Goal: Task Accomplishment & Management: Complete application form

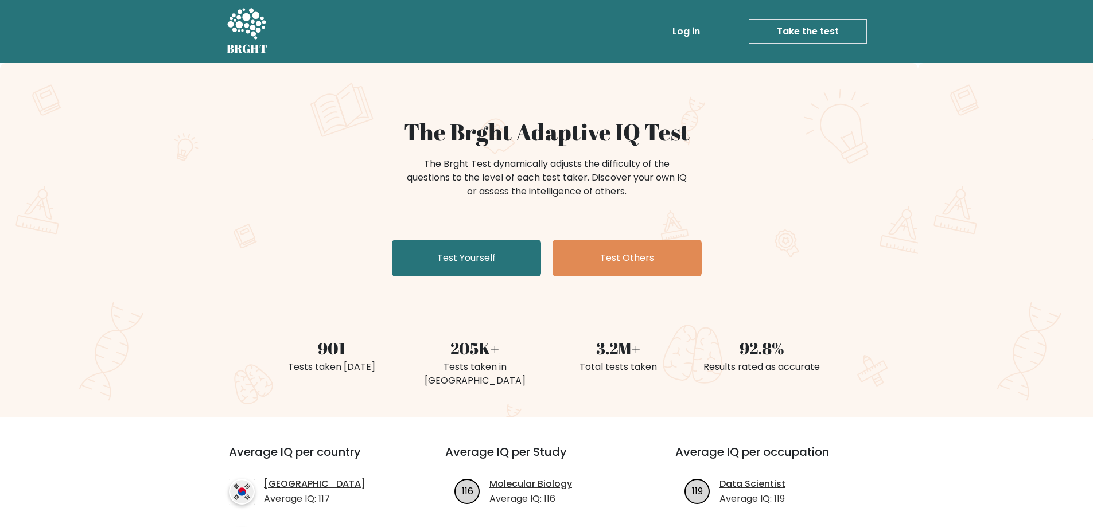
click at [493, 290] on div "The Brght Adaptive IQ Test The Brght Test dynamically adjusts the difficulty of…" at bounding box center [546, 240] width 1093 height 355
click at [494, 275] on link "Test Yourself" at bounding box center [466, 258] width 149 height 37
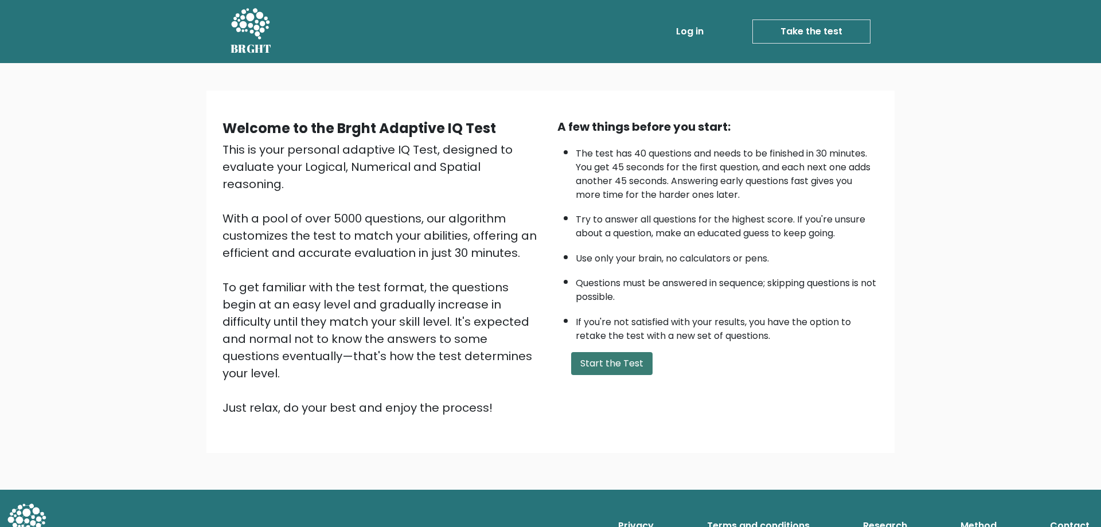
click at [602, 353] on button "Start the Test" at bounding box center [611, 363] width 81 height 23
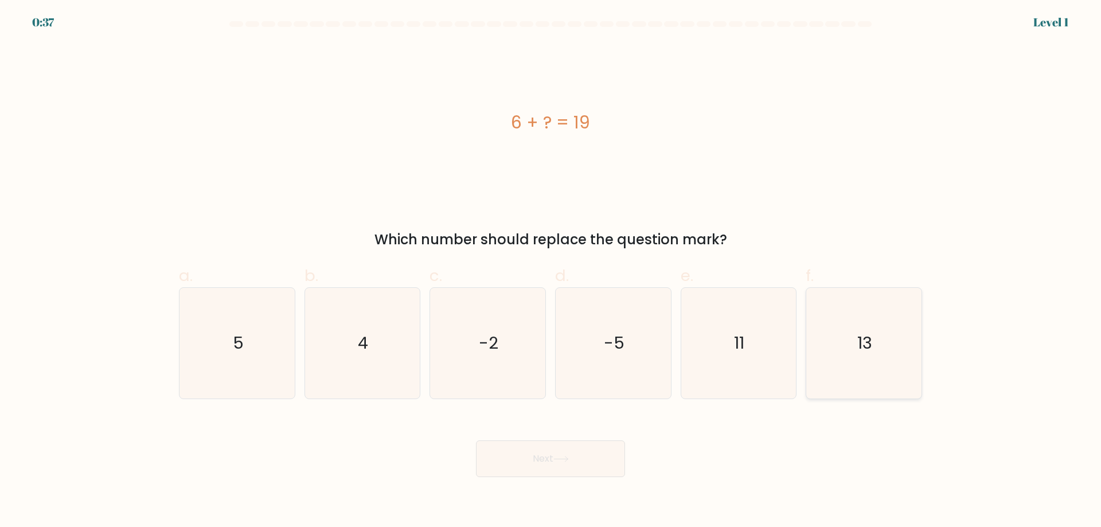
click at [867, 331] on icon "13" at bounding box center [864, 343] width 111 height 111
click at [551, 271] on input "f. 13" at bounding box center [551, 267] width 1 height 7
radio input "true"
drag, startPoint x: 509, startPoint y: 488, endPoint x: 510, endPoint y: 472, distance: 16.1
click at [508, 481] on body "0:37 Level 1 a." at bounding box center [550, 263] width 1101 height 527
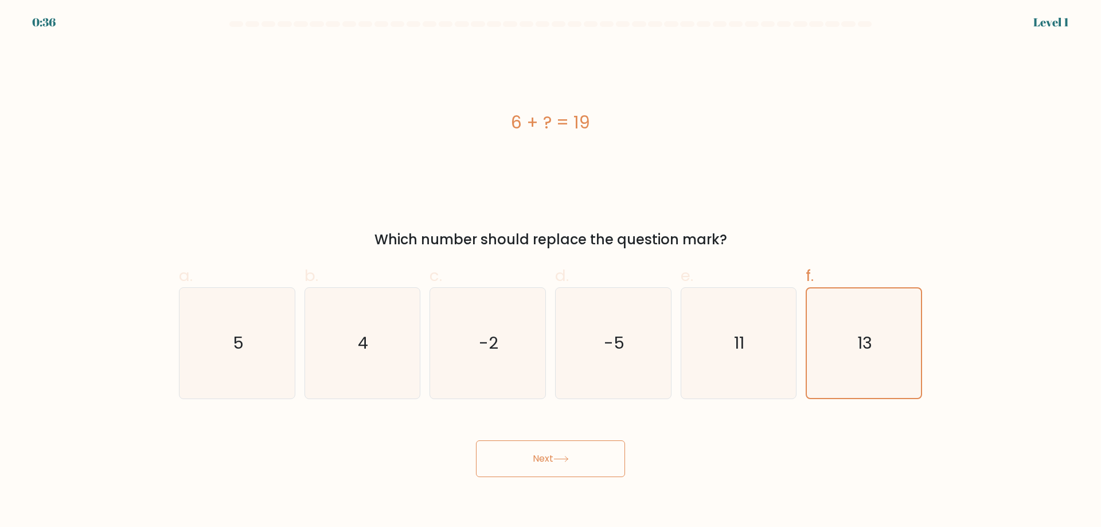
click at [510, 472] on button "Next" at bounding box center [550, 459] width 149 height 37
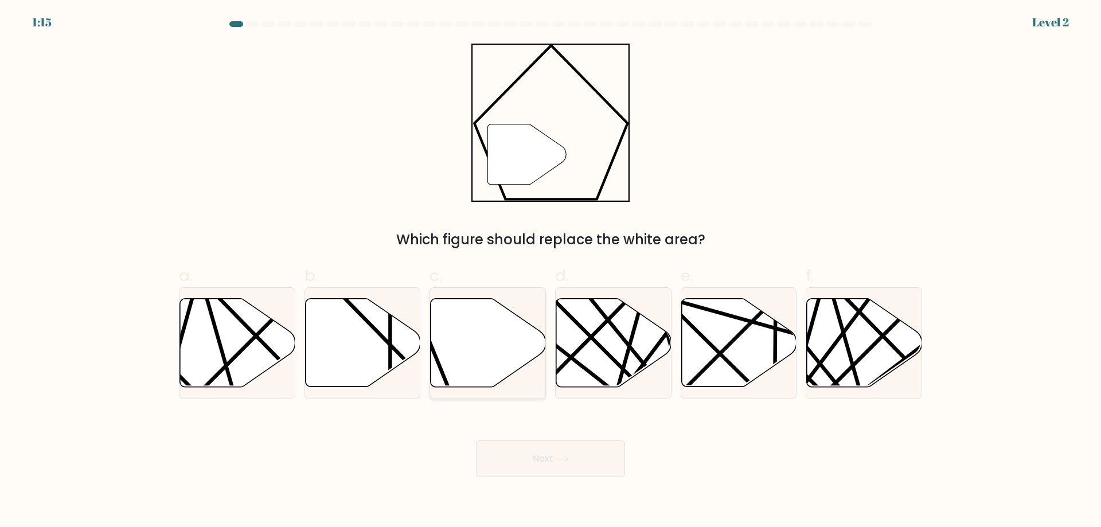
click at [497, 337] on icon at bounding box center [488, 343] width 115 height 88
click at [551, 271] on input "c." at bounding box center [551, 267] width 1 height 7
radio input "true"
click at [548, 459] on button "Next" at bounding box center [550, 459] width 149 height 37
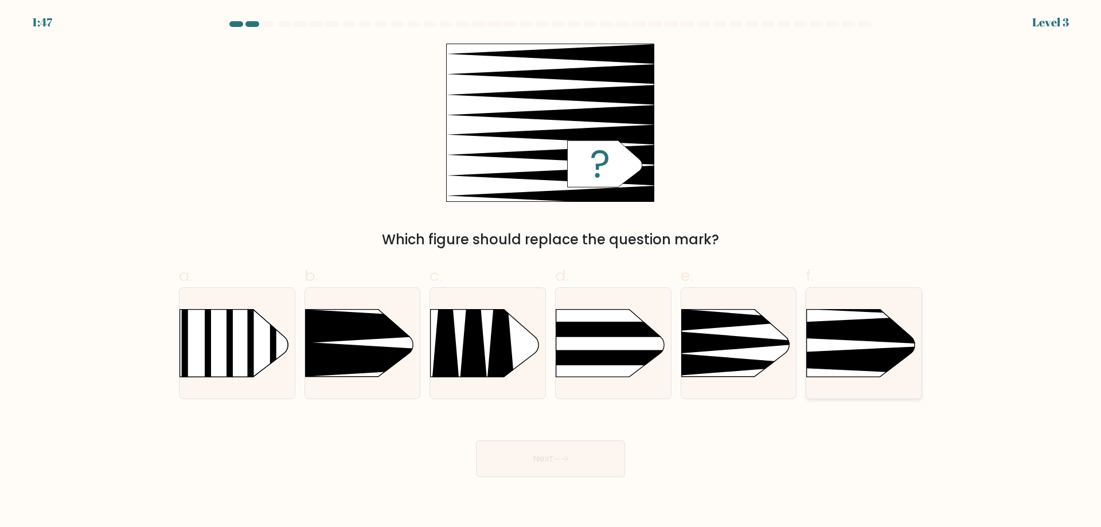
click at [858, 348] on rect at bounding box center [781, 284] width 299 height 228
click at [551, 271] on input "f." at bounding box center [551, 267] width 1 height 7
radio input "true"
click at [579, 455] on button "Next" at bounding box center [550, 459] width 149 height 37
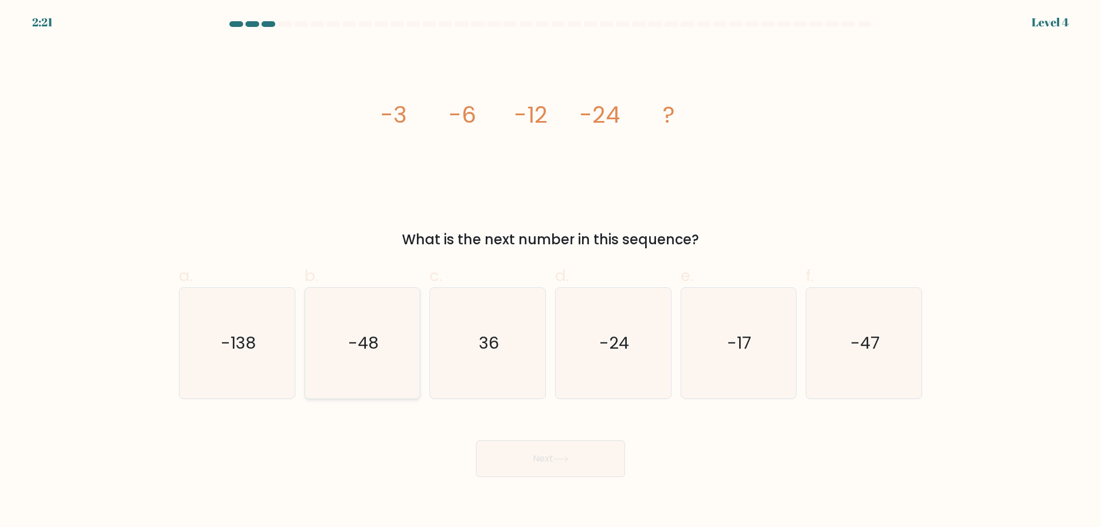
click at [344, 354] on icon "-48" at bounding box center [362, 343] width 111 height 111
click at [551, 271] on input "b. -48" at bounding box center [551, 267] width 1 height 7
radio input "true"
click at [546, 461] on button "Next" at bounding box center [550, 459] width 149 height 37
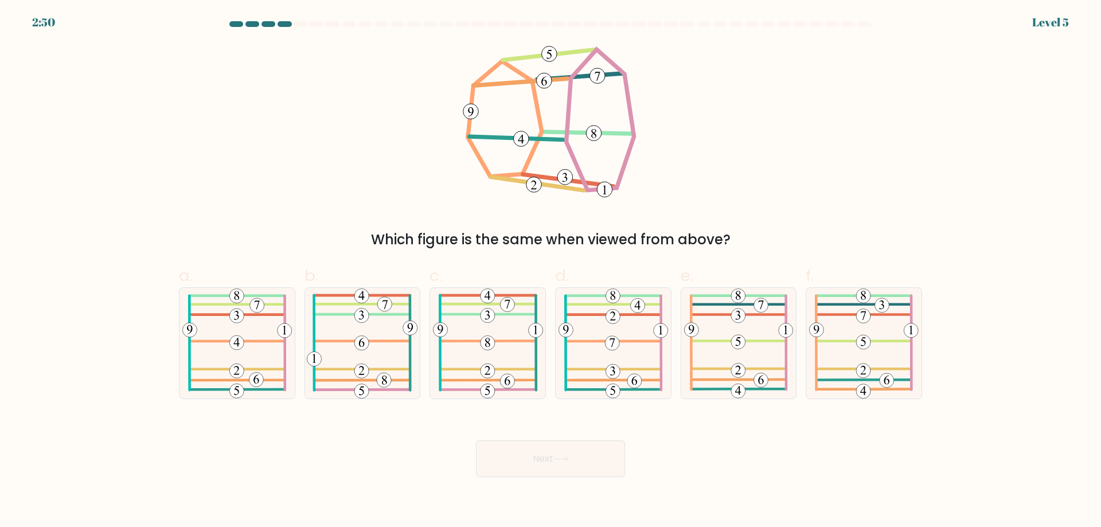
click at [756, 429] on div "Next" at bounding box center [550, 445] width 757 height 64
drag, startPoint x: 756, startPoint y: 432, endPoint x: 678, endPoint y: 412, distance: 80.4
click at [678, 412] on form at bounding box center [550, 249] width 1101 height 456
click at [805, 463] on div "Next" at bounding box center [550, 445] width 757 height 64
drag, startPoint x: 498, startPoint y: 64, endPoint x: 411, endPoint y: 102, distance: 95.3
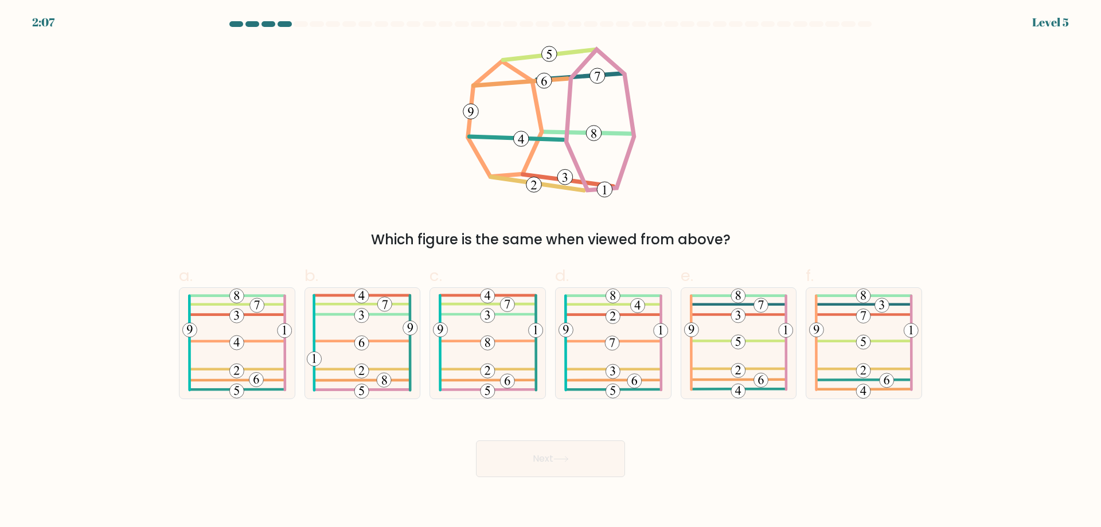
click at [411, 102] on div "Which figure is the same when viewed from above?" at bounding box center [550, 147] width 757 height 207
click at [763, 338] on icon at bounding box center [739, 343] width 110 height 111
click at [551, 271] on input "e." at bounding box center [551, 267] width 1 height 7
radio input "true"
click at [545, 468] on button "Next" at bounding box center [550, 459] width 149 height 37
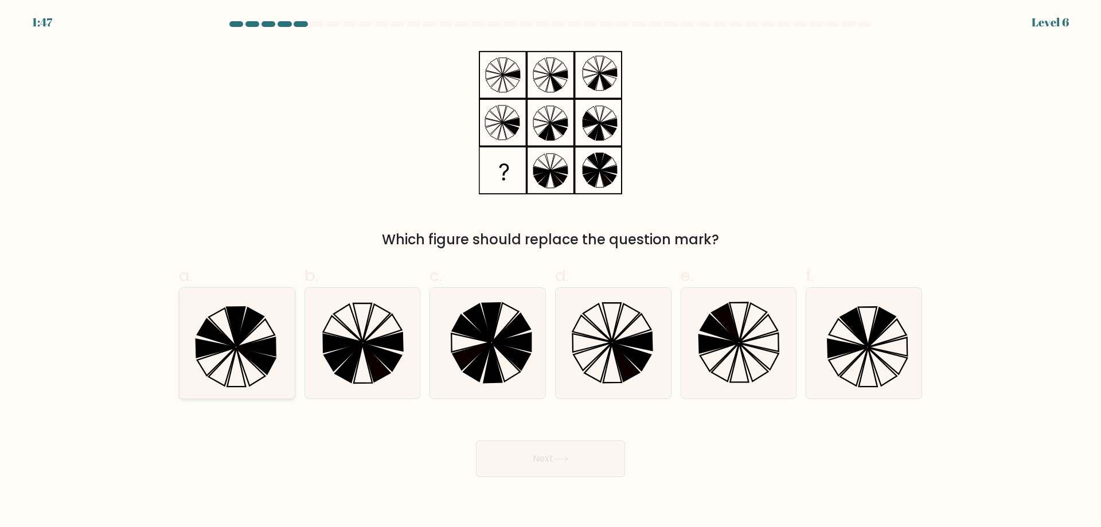
click at [239, 344] on icon at bounding box center [255, 334] width 38 height 28
click at [551, 271] on input "a." at bounding box center [551, 267] width 1 height 7
radio input "true"
click at [579, 469] on button "Next" at bounding box center [550, 459] width 149 height 37
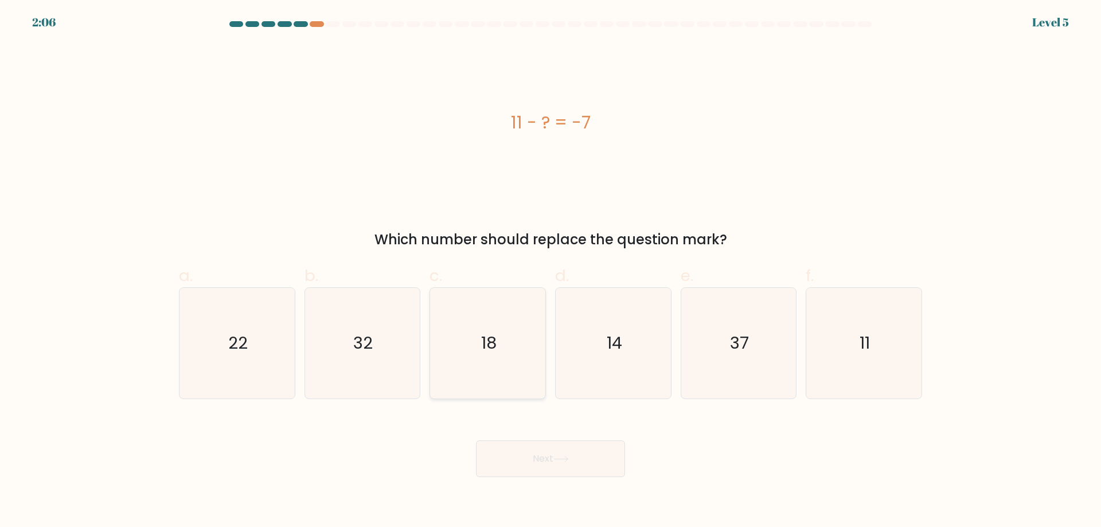
click at [504, 375] on icon "18" at bounding box center [488, 343] width 111 height 111
click at [551, 271] on input "c. 18" at bounding box center [551, 267] width 1 height 7
radio input "true"
click at [569, 458] on icon at bounding box center [561, 459] width 15 height 6
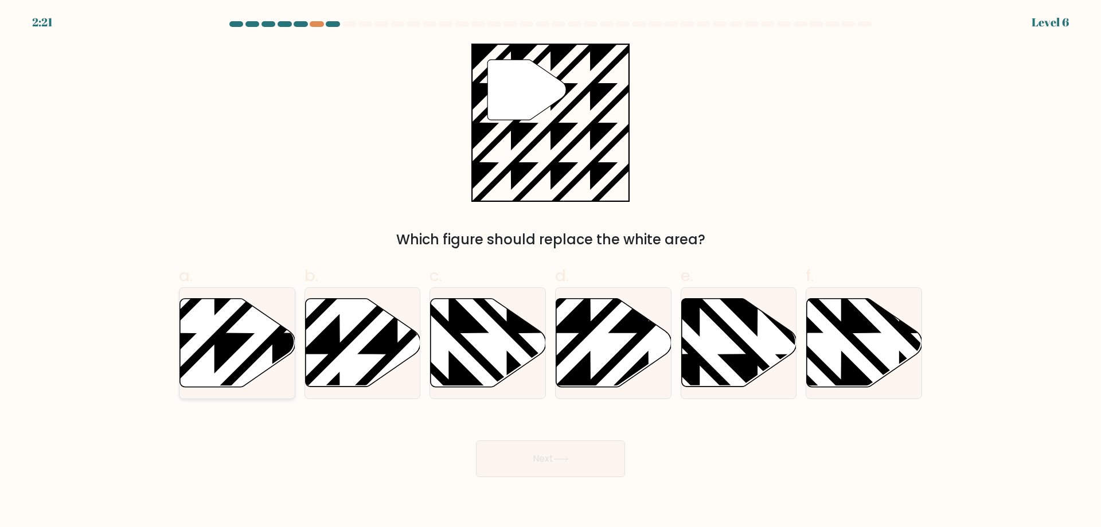
click at [202, 321] on icon at bounding box center [237, 343] width 115 height 88
click at [551, 271] on input "a." at bounding box center [551, 267] width 1 height 7
radio input "true"
click at [568, 465] on button "Next" at bounding box center [550, 459] width 149 height 37
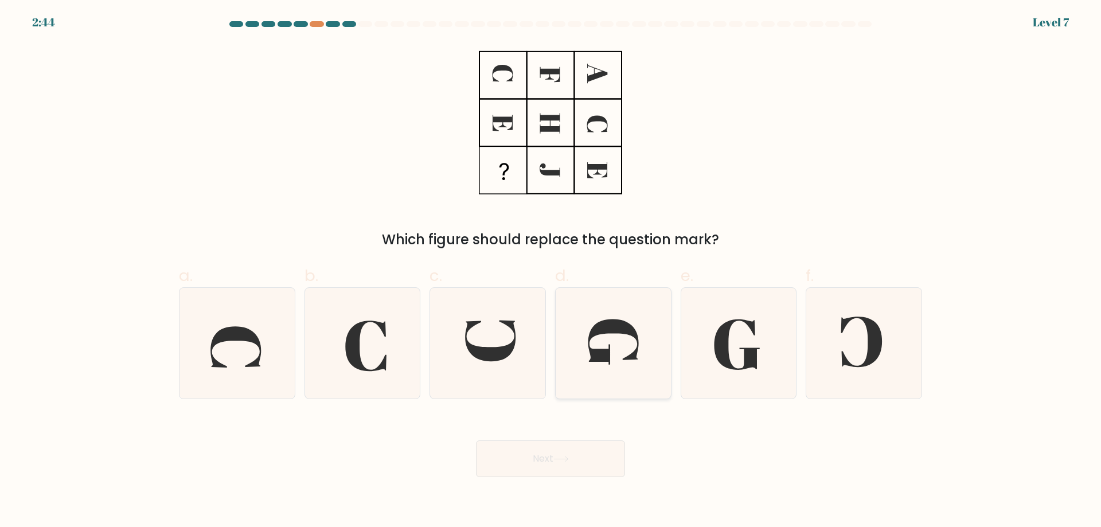
click at [617, 350] on icon at bounding box center [613, 343] width 111 height 111
click at [551, 271] on input "d." at bounding box center [551, 267] width 1 height 7
radio input "true"
click at [538, 454] on button "Next" at bounding box center [550, 459] width 149 height 37
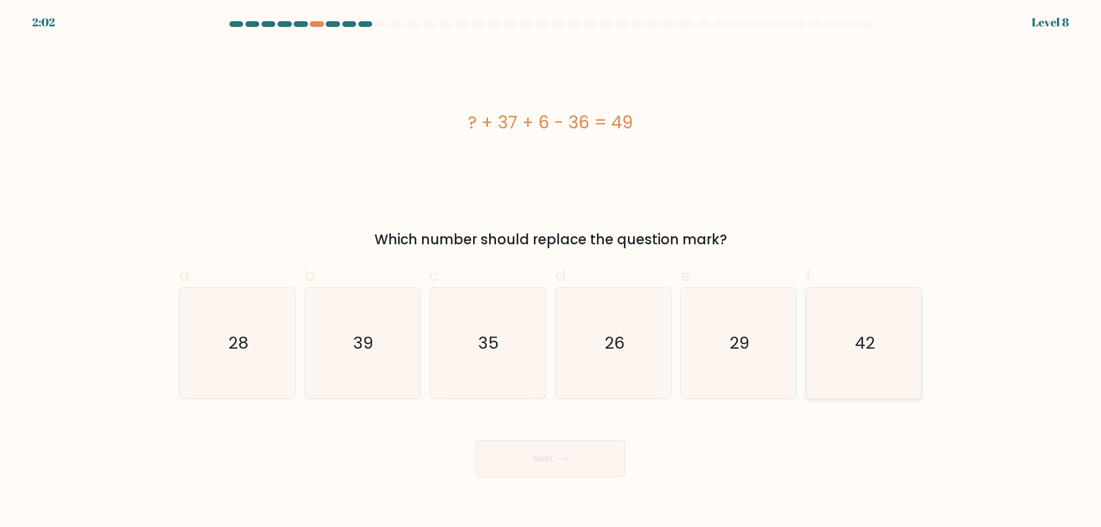
drag, startPoint x: 865, startPoint y: 341, endPoint x: 831, endPoint y: 368, distance: 43.3
click at [865, 341] on text "42" at bounding box center [865, 343] width 20 height 23
click at [551, 271] on input "f. 42" at bounding box center [551, 267] width 1 height 7
radio input "true"
drag, startPoint x: 550, startPoint y: 487, endPoint x: 556, endPoint y: 464, distance: 23.7
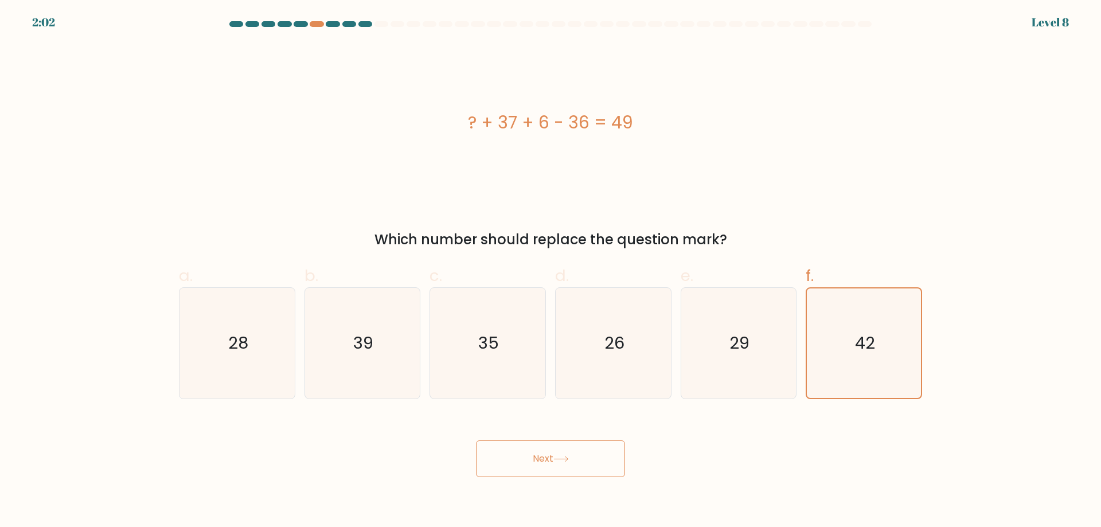
click at [551, 479] on body "2:02 Level 8 a." at bounding box center [550, 263] width 1101 height 527
click at [556, 464] on button "Next" at bounding box center [550, 459] width 149 height 37
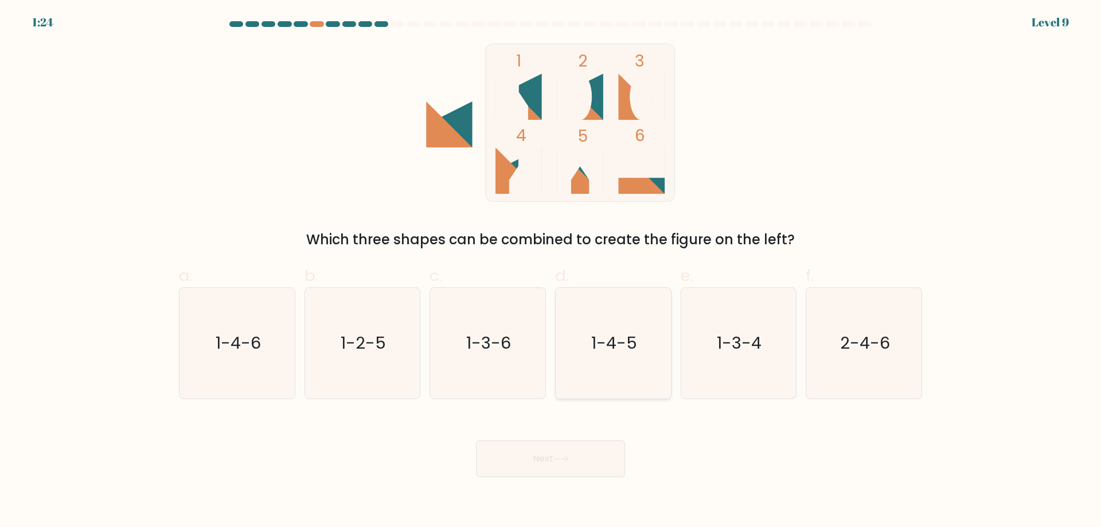
click at [630, 345] on text "1-4-5" at bounding box center [614, 343] width 46 height 23
click at [551, 271] on input "d. 1-4-5" at bounding box center [551, 267] width 1 height 7
radio input "true"
click at [536, 440] on div "Next" at bounding box center [550, 445] width 757 height 64
click at [582, 454] on button "Next" at bounding box center [550, 459] width 149 height 37
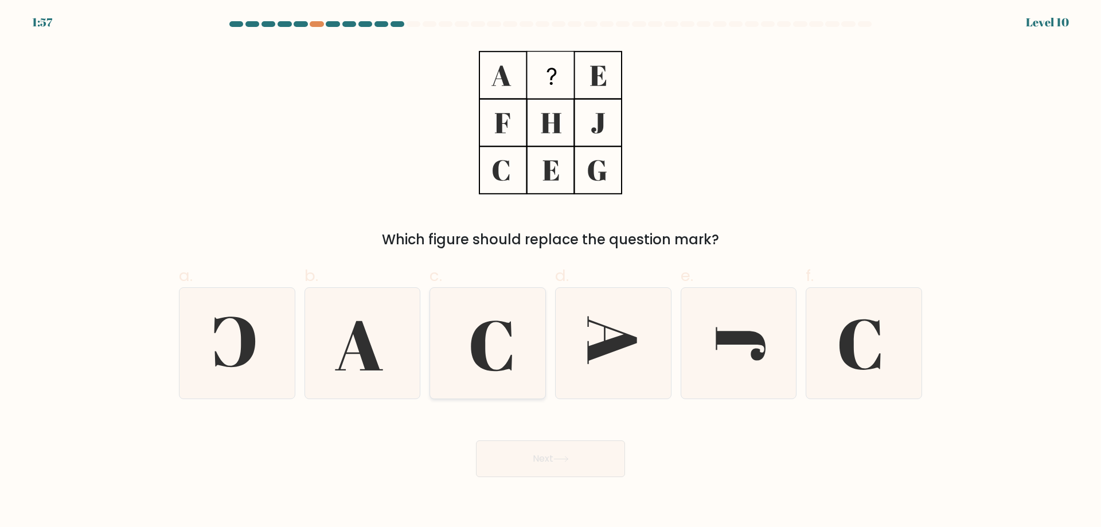
click at [482, 354] on icon at bounding box center [491, 346] width 41 height 50
click at [551, 271] on input "c." at bounding box center [551, 267] width 1 height 7
radio input "true"
click at [556, 459] on icon at bounding box center [561, 459] width 15 height 6
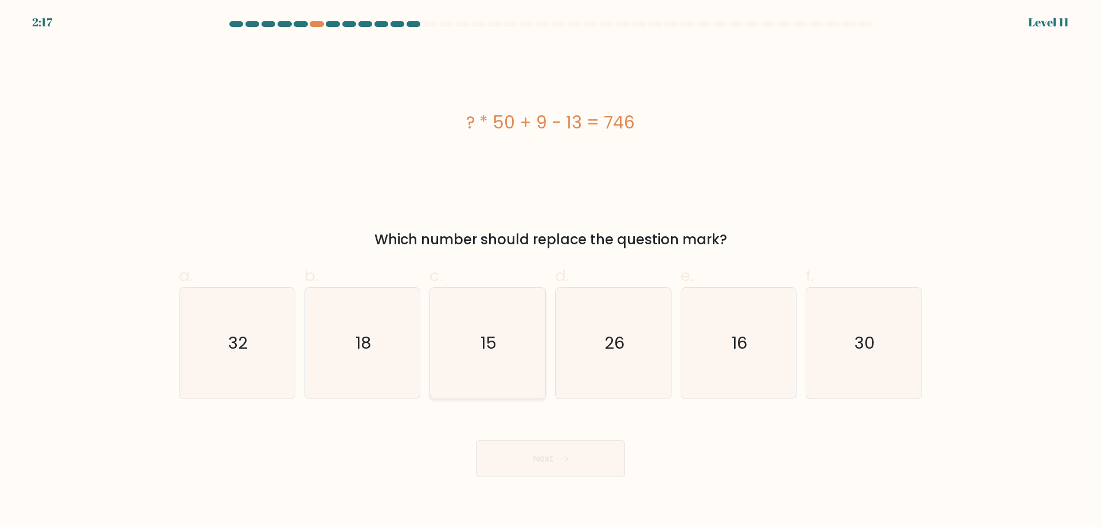
click at [509, 353] on icon "15" at bounding box center [488, 343] width 111 height 111
click at [551, 271] on input "c. 15" at bounding box center [551, 267] width 1 height 7
radio input "true"
click at [547, 459] on button "Next" at bounding box center [550, 459] width 149 height 37
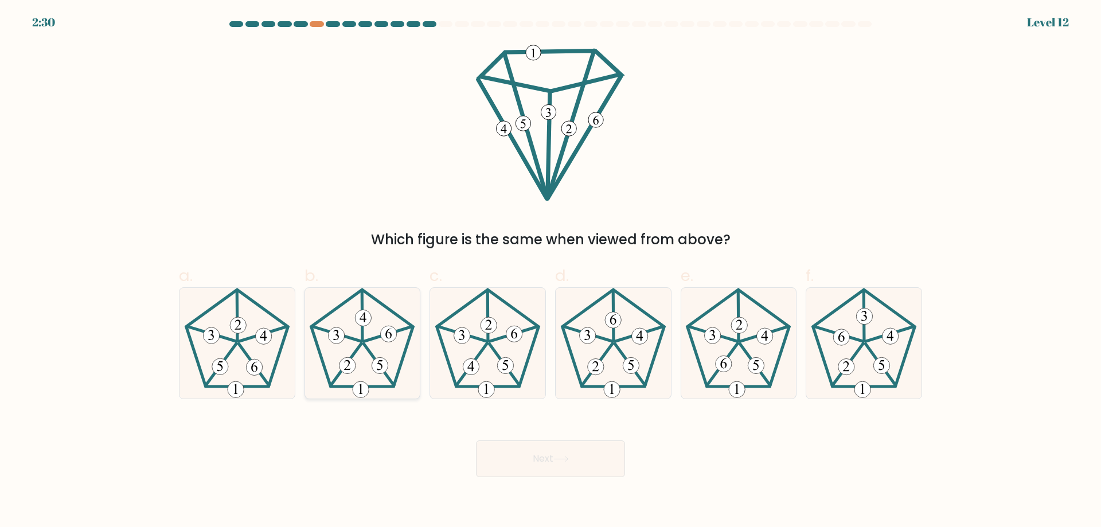
click at [373, 345] on icon at bounding box center [362, 343] width 111 height 111
click at [551, 271] on input "b." at bounding box center [551, 267] width 1 height 7
radio input "true"
click at [574, 463] on button "Next" at bounding box center [550, 459] width 149 height 37
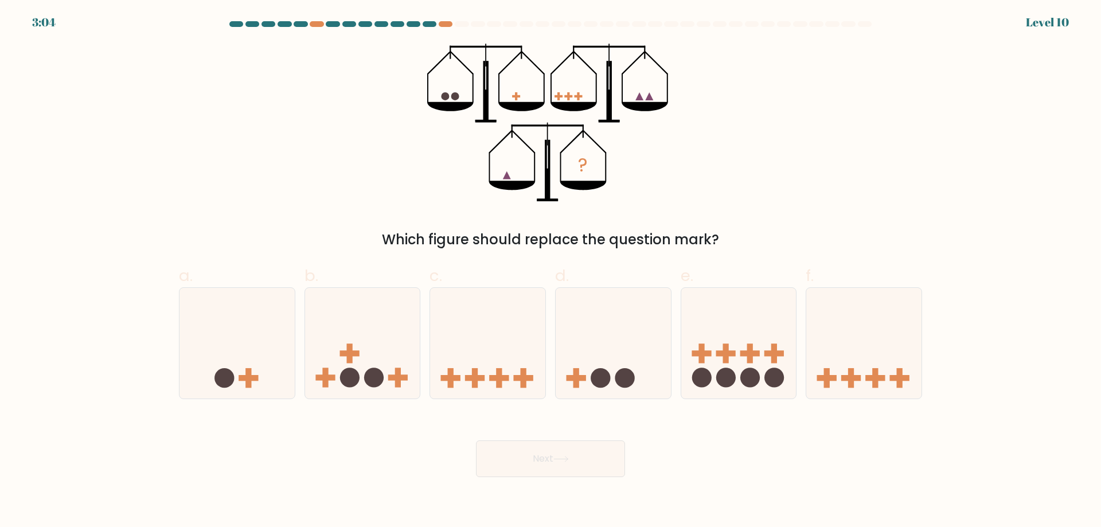
click at [774, 441] on div "Next" at bounding box center [550, 445] width 757 height 64
click at [841, 484] on body "2:59 Level 10" at bounding box center [550, 263] width 1101 height 527
click at [229, 361] on icon at bounding box center [237, 342] width 115 height 95
click at [551, 271] on input "a." at bounding box center [551, 267] width 1 height 7
radio input "true"
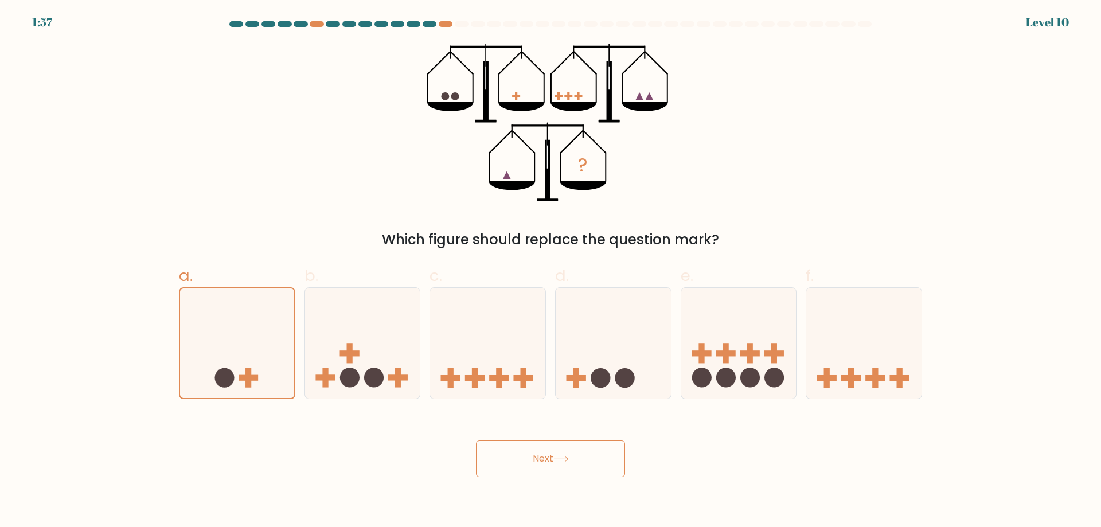
click at [582, 456] on button "Next" at bounding box center [550, 459] width 149 height 37
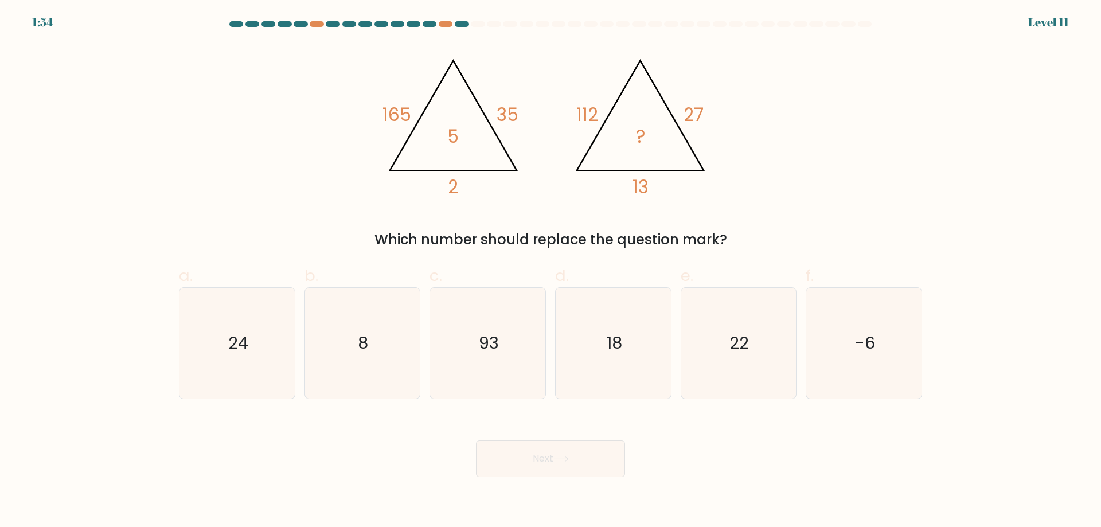
click at [261, 220] on div "@import url('https://fonts.googleapis.com/css?family=Abril+Fatface:400,100,100i…" at bounding box center [550, 147] width 757 height 207
click at [241, 339] on text "24" at bounding box center [238, 343] width 20 height 23
click at [551, 271] on input "a. 24" at bounding box center [551, 267] width 1 height 7
radio input "true"
click at [505, 454] on button "Next" at bounding box center [550, 459] width 149 height 37
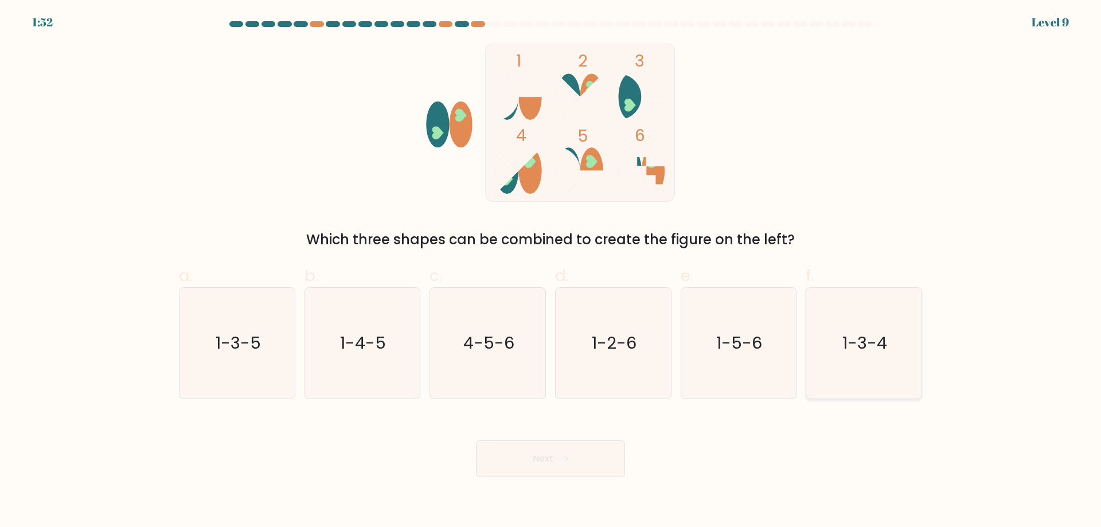
click at [911, 358] on icon "1-3-4" at bounding box center [864, 343] width 111 height 111
click at [551, 271] on input "f. 1-3-4" at bounding box center [551, 267] width 1 height 7
radio input "true"
click at [520, 450] on button "Next" at bounding box center [550, 459] width 149 height 37
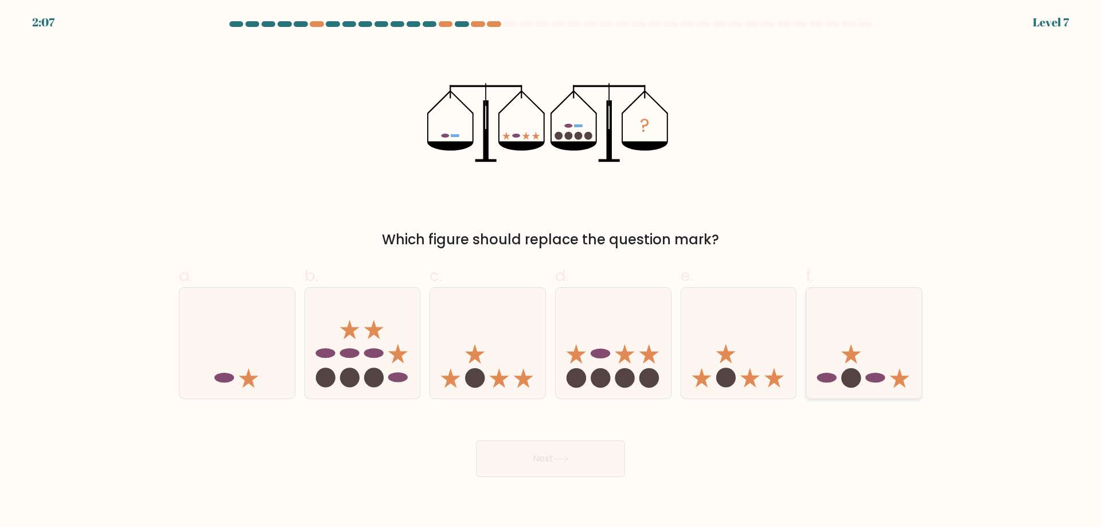
click at [868, 373] on icon at bounding box center [864, 342] width 115 height 95
click at [551, 271] on input "f." at bounding box center [551, 267] width 1 height 7
radio input "true"
click at [512, 446] on button "Next" at bounding box center [550, 459] width 149 height 37
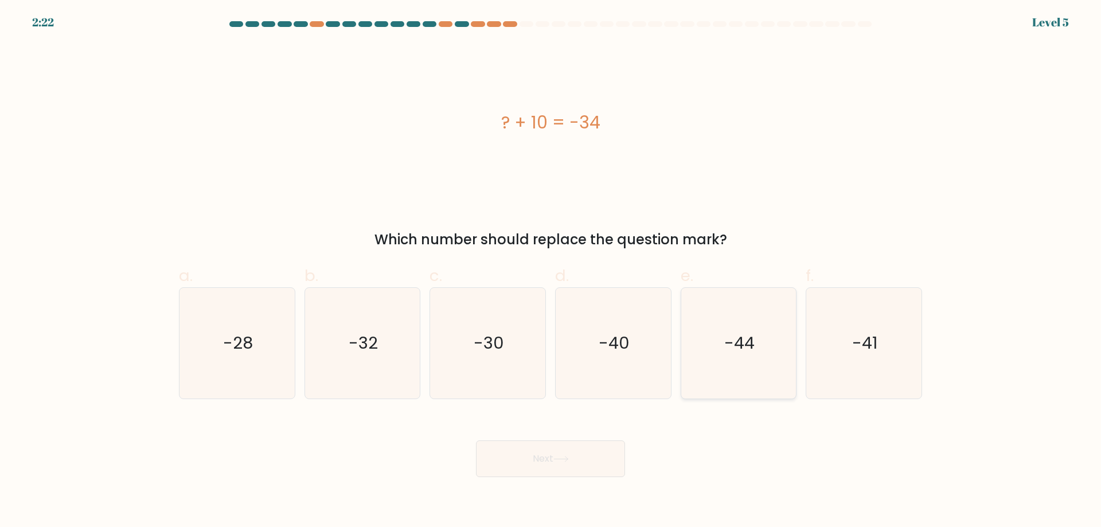
drag, startPoint x: 745, startPoint y: 292, endPoint x: 748, endPoint y: 314, distance: 22.0
click at [746, 307] on icon "-44" at bounding box center [738, 343] width 111 height 111
click at [551, 271] on input "e. -44" at bounding box center [551, 267] width 1 height 7
radio input "true"
click at [569, 461] on icon at bounding box center [561, 459] width 15 height 6
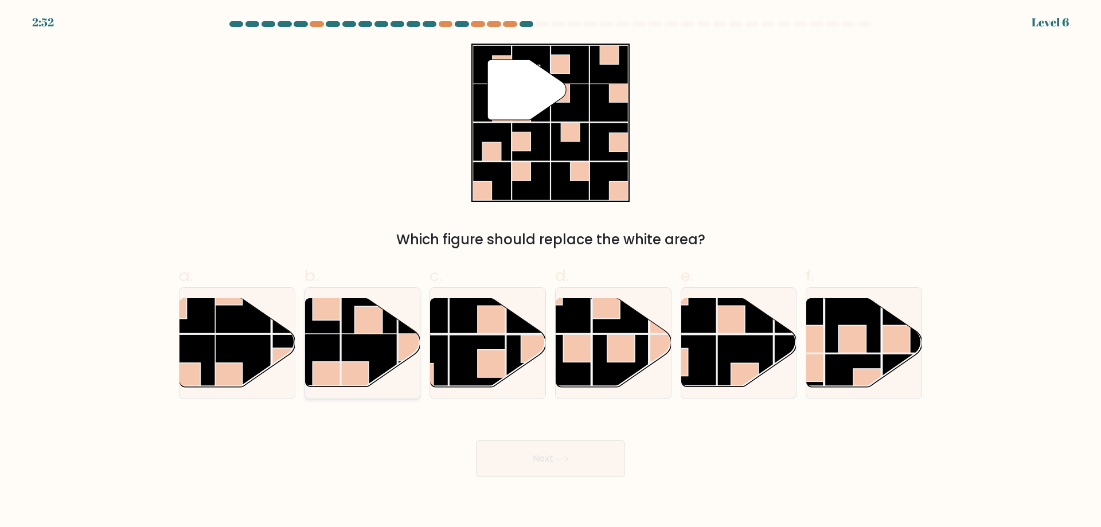
click at [361, 356] on rect at bounding box center [369, 362] width 56 height 56
click at [551, 271] on input "b." at bounding box center [551, 267] width 1 height 7
radio input "true"
click at [550, 463] on button "Next" at bounding box center [550, 459] width 149 height 37
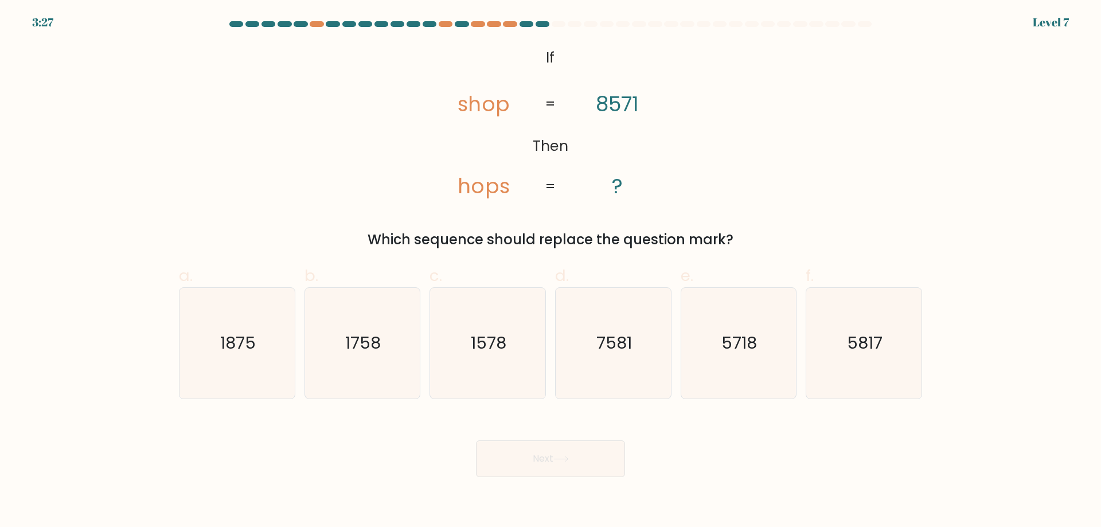
click at [742, 460] on div "Next" at bounding box center [550, 445] width 757 height 64
click at [509, 369] on icon "1578" at bounding box center [488, 343] width 111 height 111
click at [551, 271] on input "c. 1578" at bounding box center [551, 267] width 1 height 7
radio input "true"
click at [547, 464] on button "Next" at bounding box center [550, 459] width 149 height 37
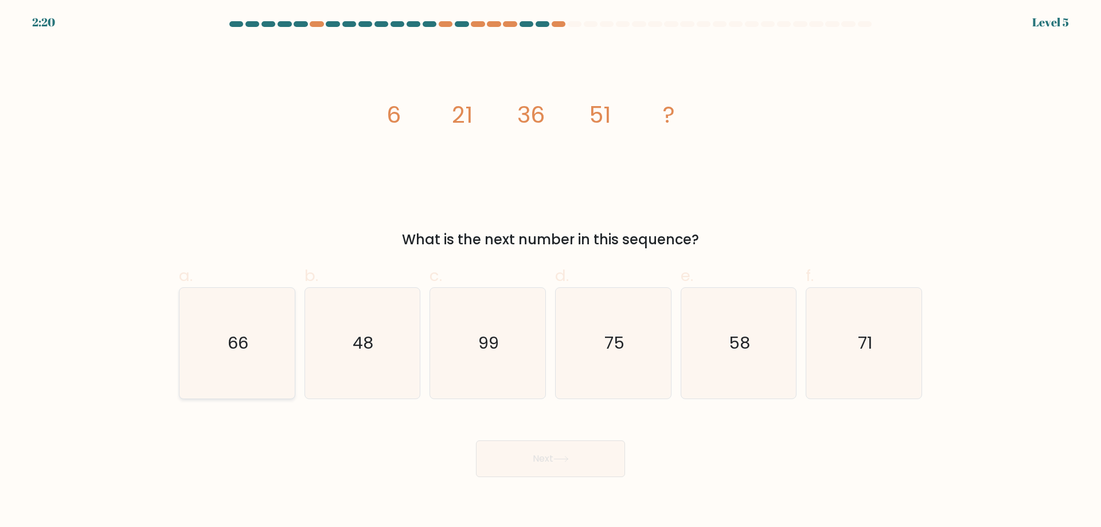
click at [276, 344] on icon "66" at bounding box center [237, 343] width 111 height 111
click at [551, 271] on input "a. 66" at bounding box center [551, 267] width 1 height 7
radio input "true"
click at [521, 462] on button "Next" at bounding box center [550, 459] width 149 height 37
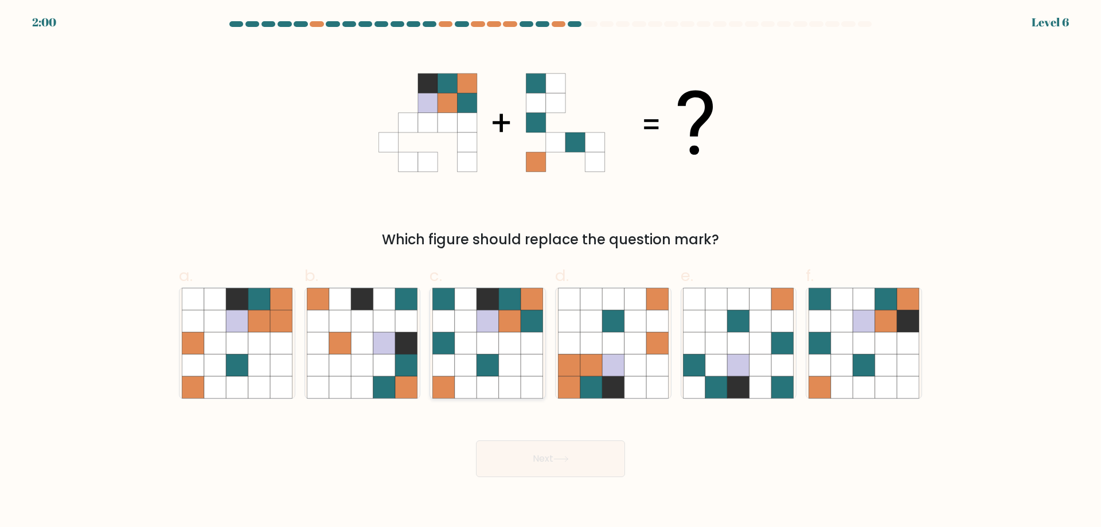
click at [451, 331] on icon at bounding box center [444, 321] width 22 height 22
click at [551, 271] on input "c." at bounding box center [551, 267] width 1 height 7
radio input "true"
click at [562, 462] on icon at bounding box center [561, 459] width 15 height 6
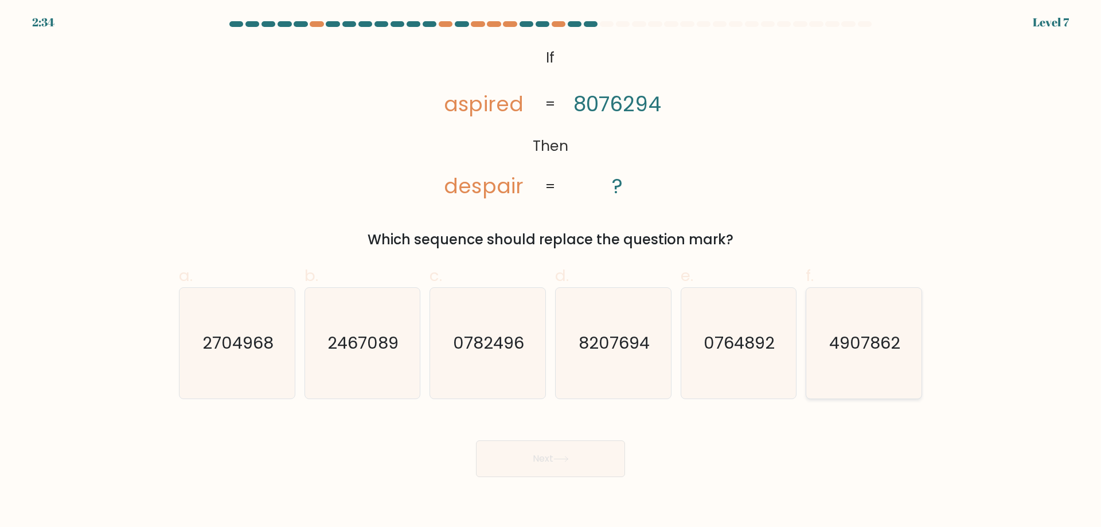
click at [849, 355] on text "4907862" at bounding box center [865, 343] width 71 height 23
click at [551, 271] on input "f. 4907862" at bounding box center [551, 267] width 1 height 7
radio input "true"
click at [519, 481] on body "2:33 Level 7 If" at bounding box center [550, 263] width 1101 height 527
click at [548, 456] on button "Next" at bounding box center [550, 459] width 149 height 37
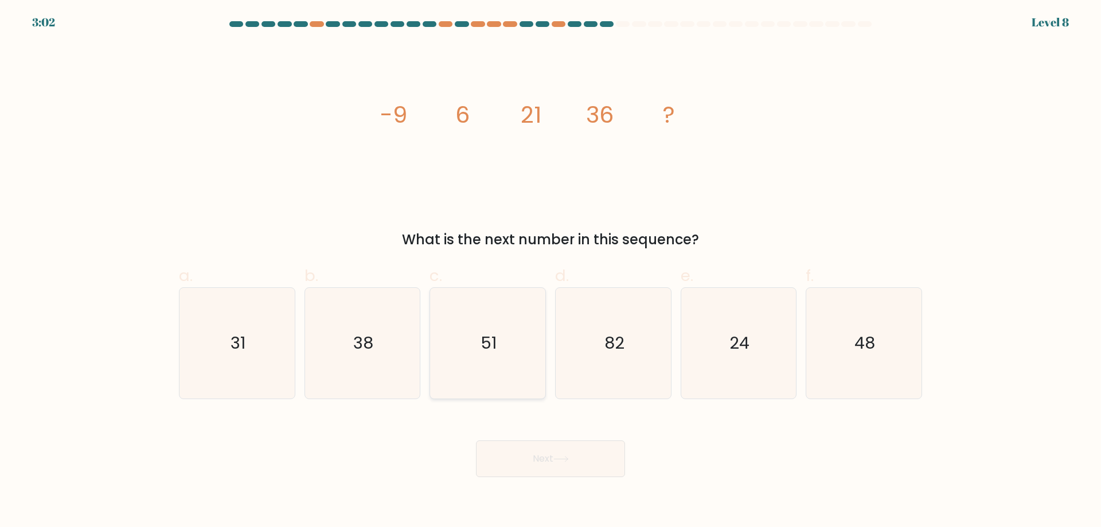
click at [479, 306] on icon "51" at bounding box center [488, 343] width 111 height 111
click at [551, 271] on input "c. 51" at bounding box center [551, 267] width 1 height 7
radio input "true"
click at [516, 469] on button "Next" at bounding box center [550, 459] width 149 height 37
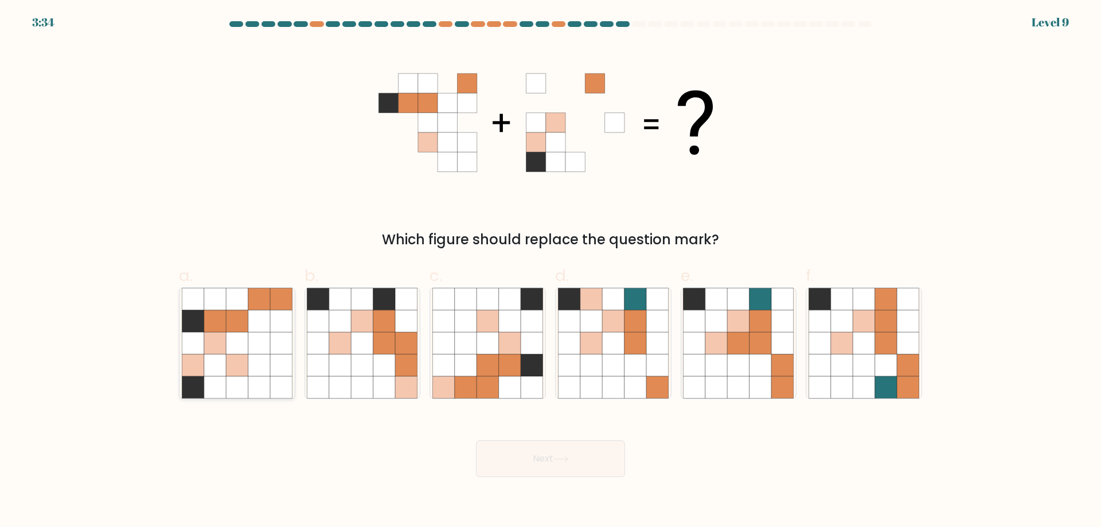
click at [213, 339] on icon at bounding box center [215, 343] width 22 height 22
click at [551, 271] on input "a." at bounding box center [551, 267] width 1 height 7
radio input "true"
click at [576, 450] on button "Next" at bounding box center [550, 459] width 149 height 37
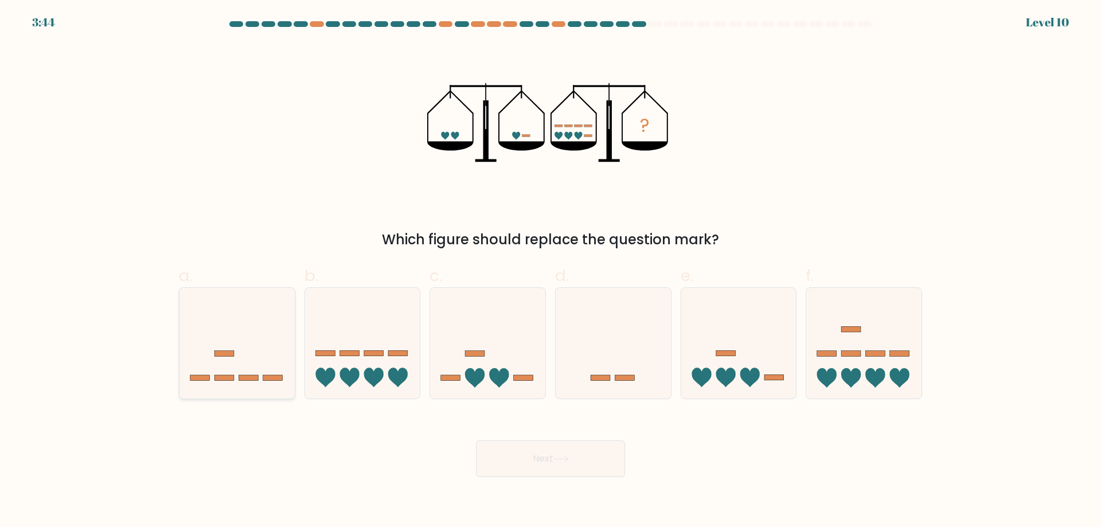
click at [248, 392] on div at bounding box center [237, 343] width 116 height 112
click at [551, 271] on input "a." at bounding box center [551, 267] width 1 height 7
radio input "true"
click at [255, 364] on icon at bounding box center [237, 343] width 114 height 95
click at [551, 271] on input "a." at bounding box center [551, 267] width 1 height 7
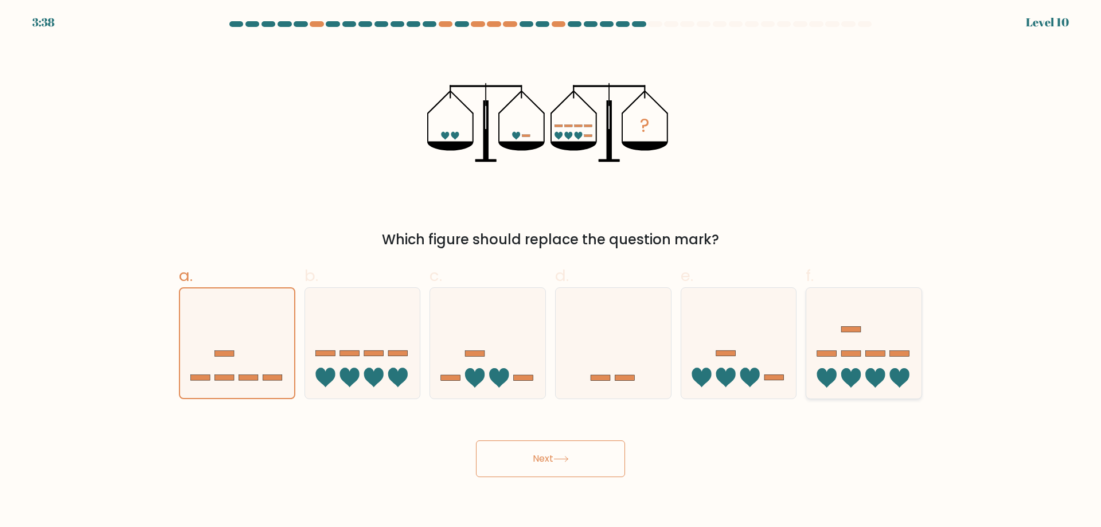
click at [863, 335] on icon at bounding box center [864, 342] width 115 height 95
click at [551, 271] on input "f." at bounding box center [551, 267] width 1 height 7
radio input "true"
click at [569, 457] on icon at bounding box center [561, 459] width 15 height 6
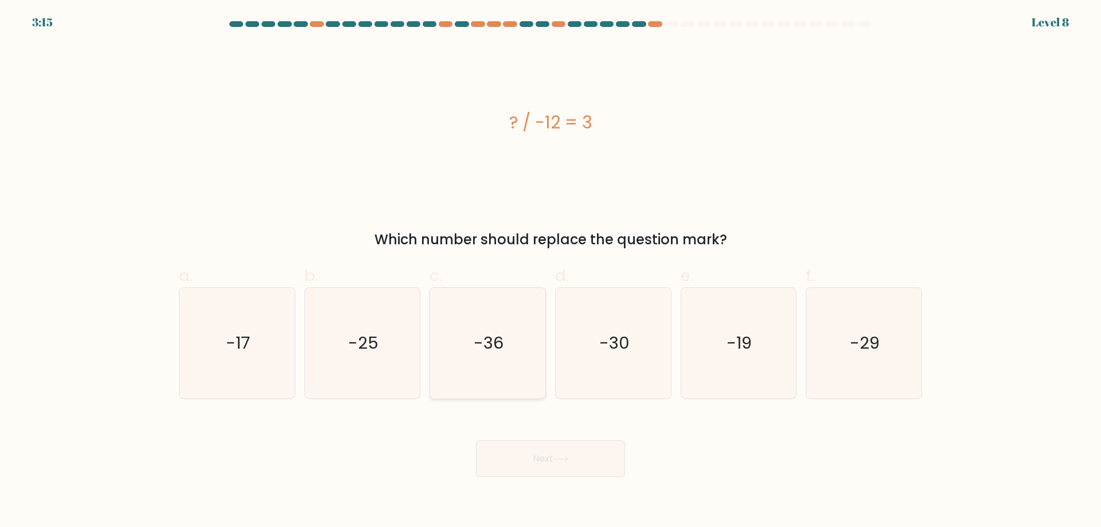
click at [489, 349] on text "-36" at bounding box center [489, 343] width 30 height 23
click at [551, 271] on input "c. -36" at bounding box center [551, 267] width 1 height 7
radio input "true"
click at [547, 463] on button "Next" at bounding box center [550, 459] width 149 height 37
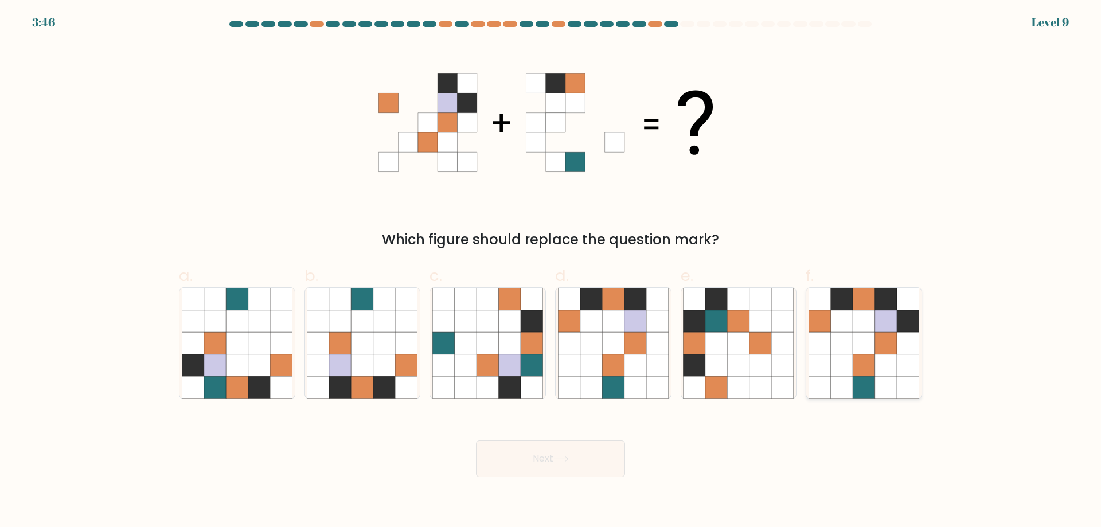
click at [888, 326] on icon at bounding box center [886, 321] width 22 height 22
click at [551, 271] on input "f." at bounding box center [551, 267] width 1 height 7
radio input "true"
click at [560, 471] on button "Next" at bounding box center [550, 459] width 149 height 37
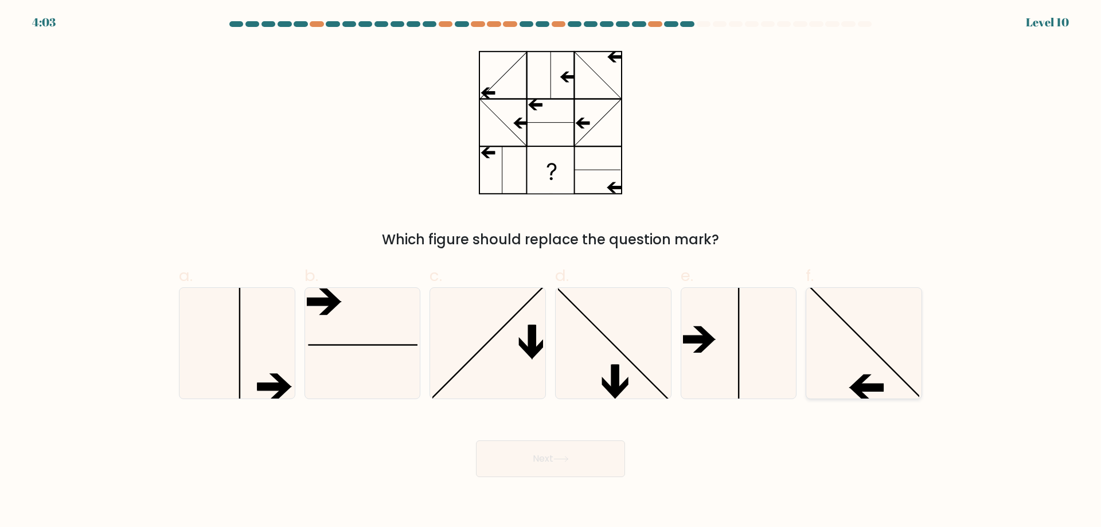
click at [887, 314] on icon at bounding box center [864, 343] width 111 height 111
click at [551, 271] on input "f." at bounding box center [551, 267] width 1 height 7
radio input "true"
drag, startPoint x: 529, startPoint y: 458, endPoint x: 534, endPoint y: 453, distance: 6.5
click at [531, 456] on button "Next" at bounding box center [550, 459] width 149 height 37
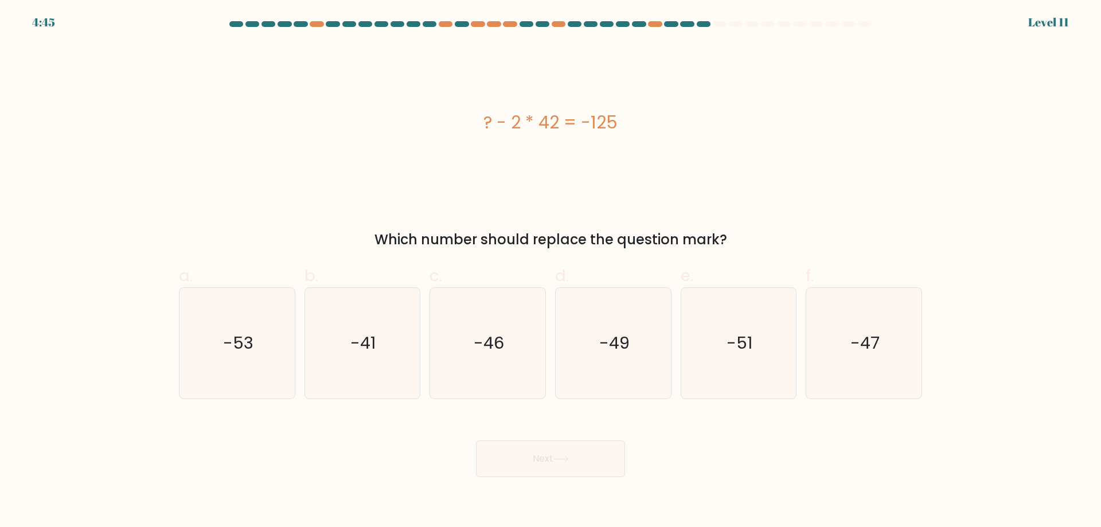
click at [778, 473] on div "Next" at bounding box center [550, 445] width 757 height 64
drag, startPoint x: 353, startPoint y: 328, endPoint x: 394, endPoint y: 359, distance: 51.6
click at [353, 328] on icon "-41" at bounding box center [362, 343] width 111 height 111
click at [551, 271] on input "b. -41" at bounding box center [551, 267] width 1 height 7
radio input "true"
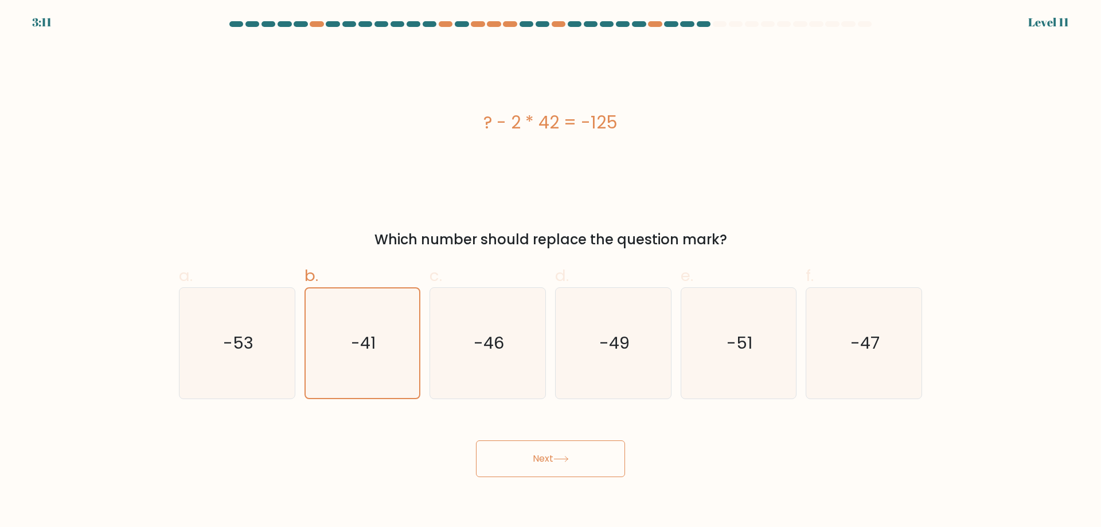
click at [575, 457] on button "Next" at bounding box center [550, 459] width 149 height 37
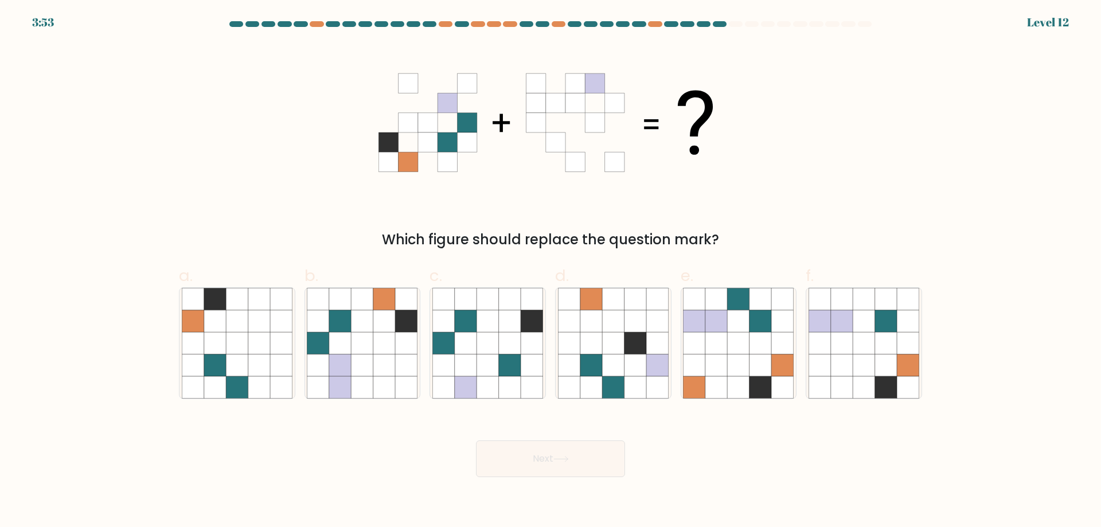
drag, startPoint x: 779, startPoint y: 492, endPoint x: 779, endPoint y: 476, distance: 15.5
click at [779, 476] on body "3:53 Level 12" at bounding box center [550, 263] width 1101 height 527
drag, startPoint x: 558, startPoint y: 99, endPoint x: 539, endPoint y: 106, distance: 20.3
click at [539, 106] on g at bounding box center [575, 122] width 98 height 98
click at [773, 374] on icon at bounding box center [783, 366] width 22 height 22
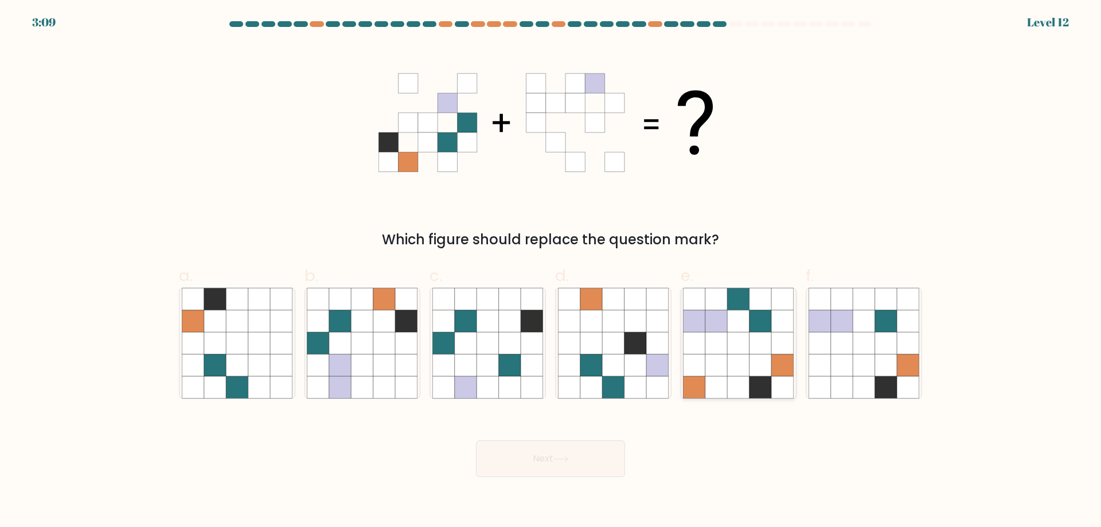
click at [551, 271] on input "e." at bounding box center [551, 267] width 1 height 7
radio input "true"
click at [542, 449] on button "Next" at bounding box center [550, 459] width 149 height 37
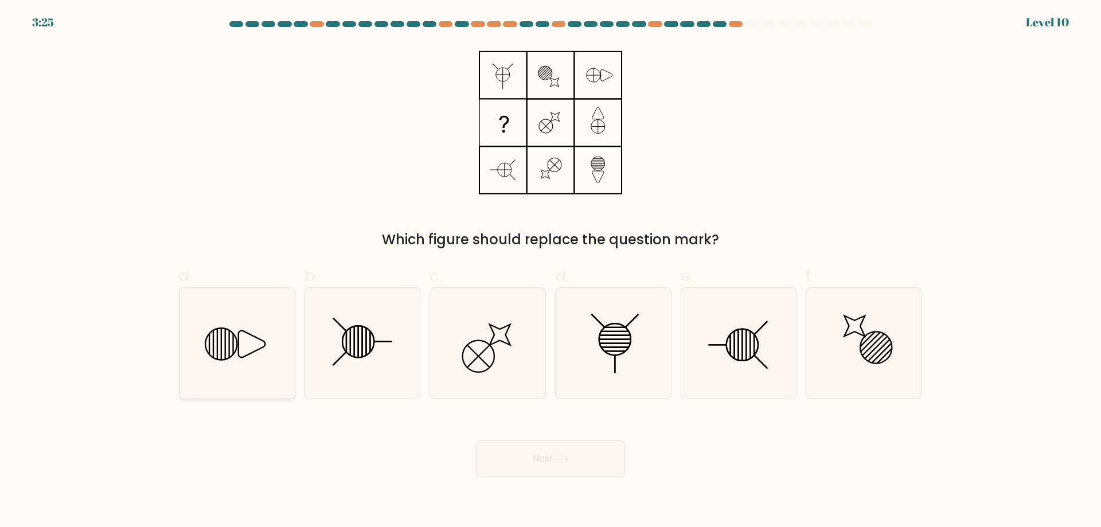
click at [251, 358] on icon at bounding box center [237, 343] width 111 height 111
click at [551, 271] on input "a." at bounding box center [551, 267] width 1 height 7
radio input "true"
click at [556, 469] on button "Next" at bounding box center [550, 459] width 149 height 37
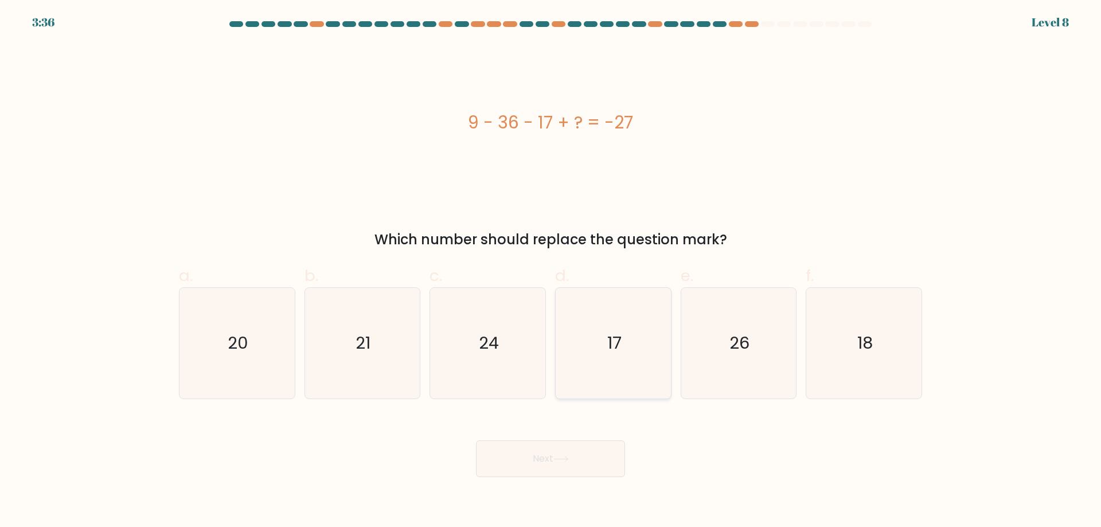
click at [640, 338] on icon "17" at bounding box center [613, 343] width 111 height 111
click at [551, 271] on input "d. 17" at bounding box center [551, 267] width 1 height 7
radio input "true"
click at [563, 466] on button "Next" at bounding box center [550, 459] width 149 height 37
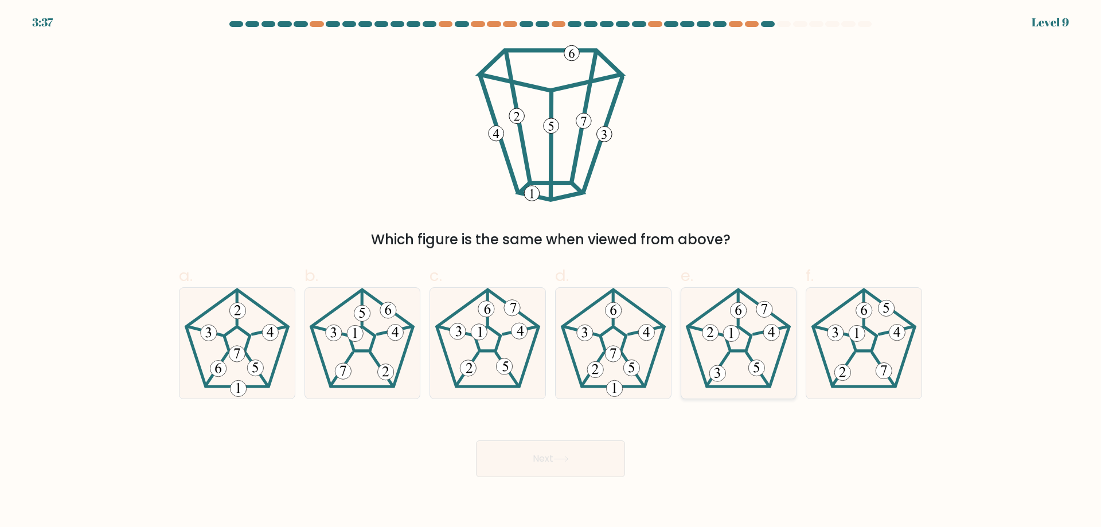
click at [735, 342] on icon at bounding box center [738, 343] width 111 height 111
click at [551, 271] on input "e." at bounding box center [551, 267] width 1 height 7
radio input "true"
click at [560, 457] on icon at bounding box center [561, 459] width 15 height 6
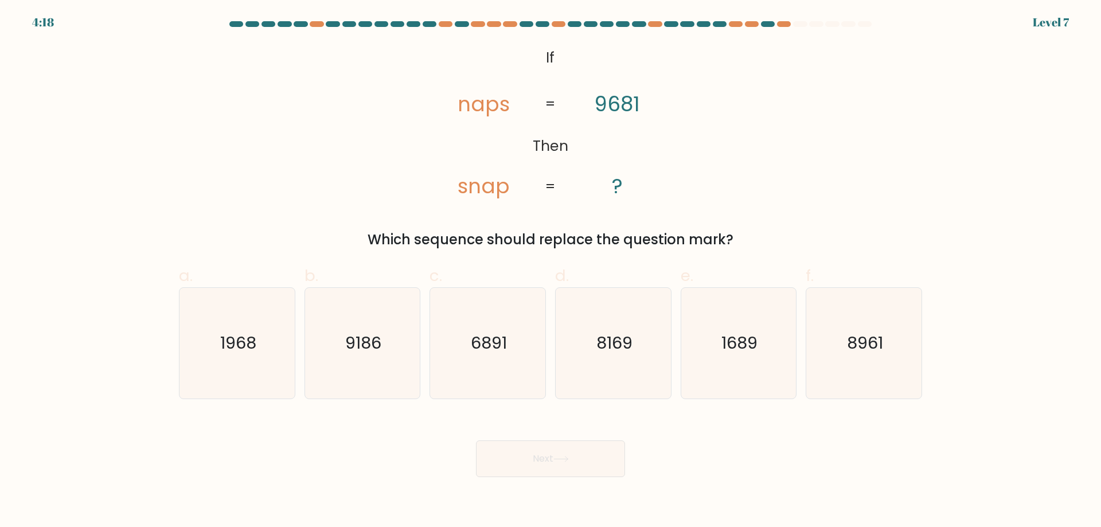
click at [929, 459] on form "If ?" at bounding box center [550, 249] width 1101 height 456
click at [239, 350] on text "1968" at bounding box center [238, 343] width 36 height 23
click at [551, 271] on input "a. 1968" at bounding box center [551, 267] width 1 height 7
radio input "true"
click at [548, 453] on button "Next" at bounding box center [550, 459] width 149 height 37
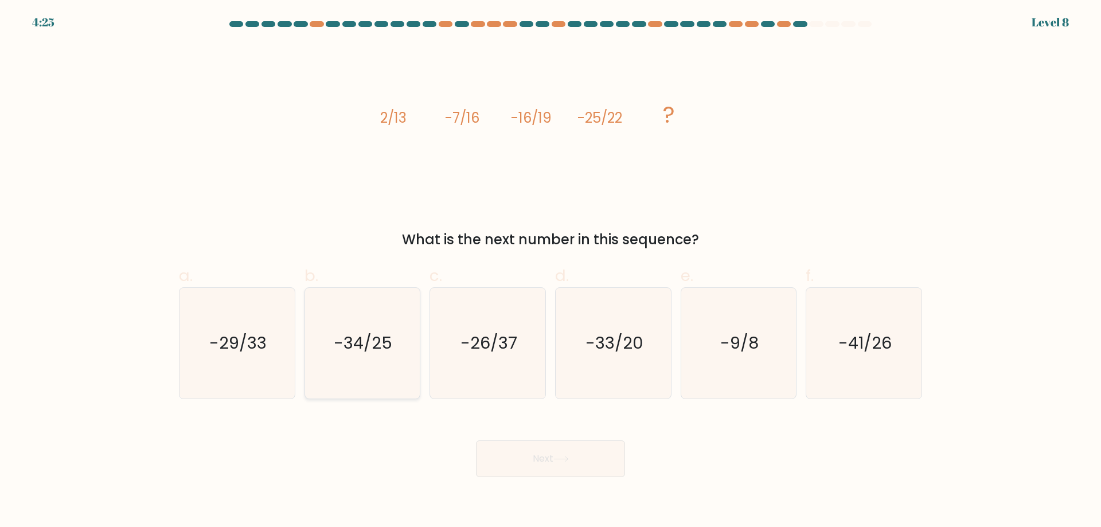
click at [406, 371] on icon "-34/25" at bounding box center [362, 343] width 111 height 111
click at [551, 271] on input "b. -34/25" at bounding box center [551, 267] width 1 height 7
radio input "true"
click at [597, 472] on button "Next" at bounding box center [550, 459] width 149 height 37
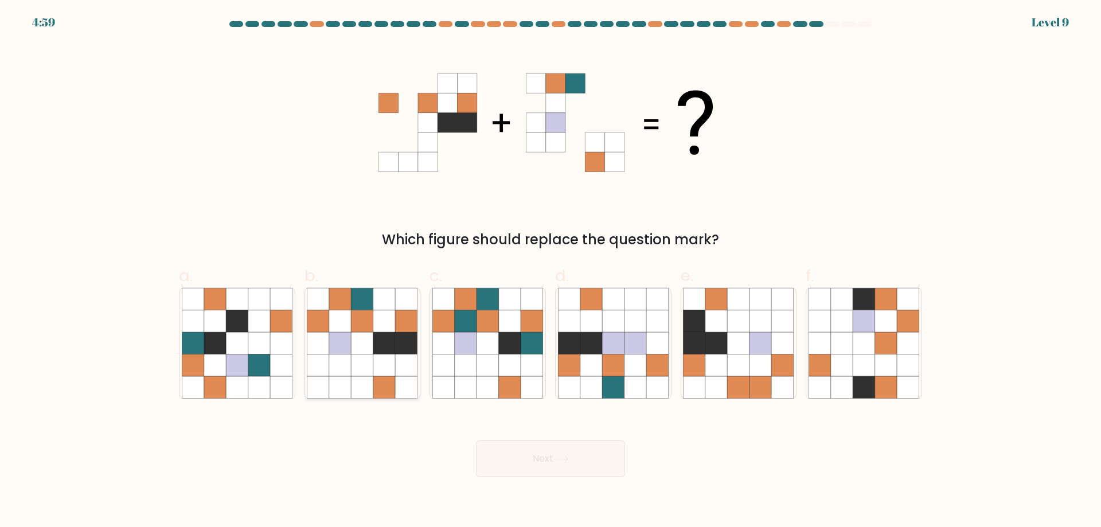
click at [324, 339] on icon at bounding box center [318, 343] width 22 height 22
click at [551, 271] on input "b." at bounding box center [551, 267] width 1 height 7
radio input "true"
click at [605, 476] on button "Next" at bounding box center [550, 459] width 149 height 37
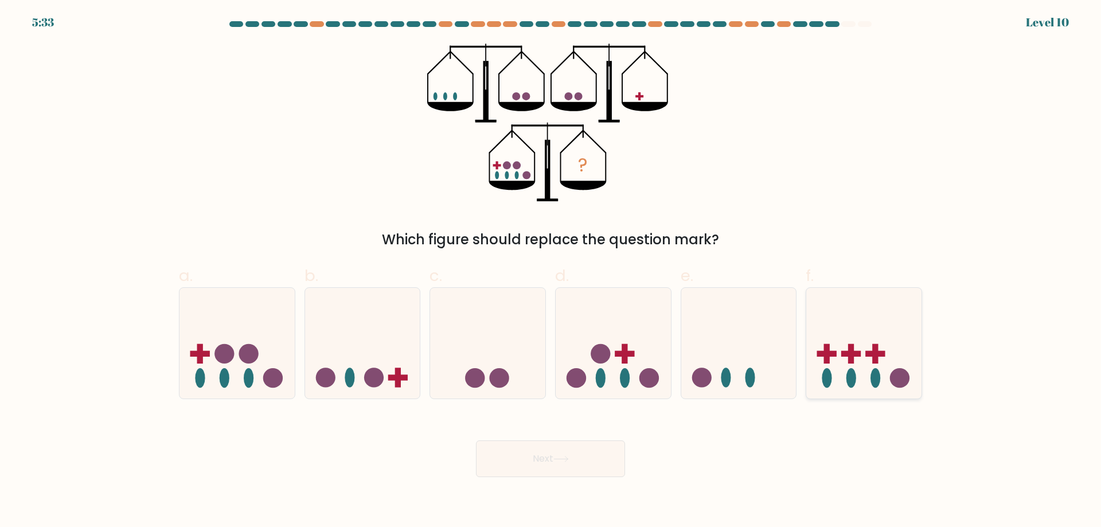
click at [872, 345] on icon at bounding box center [864, 342] width 115 height 95
click at [551, 271] on input "f." at bounding box center [551, 267] width 1 height 7
radio input "true"
click at [575, 468] on button "Next" at bounding box center [550, 459] width 149 height 37
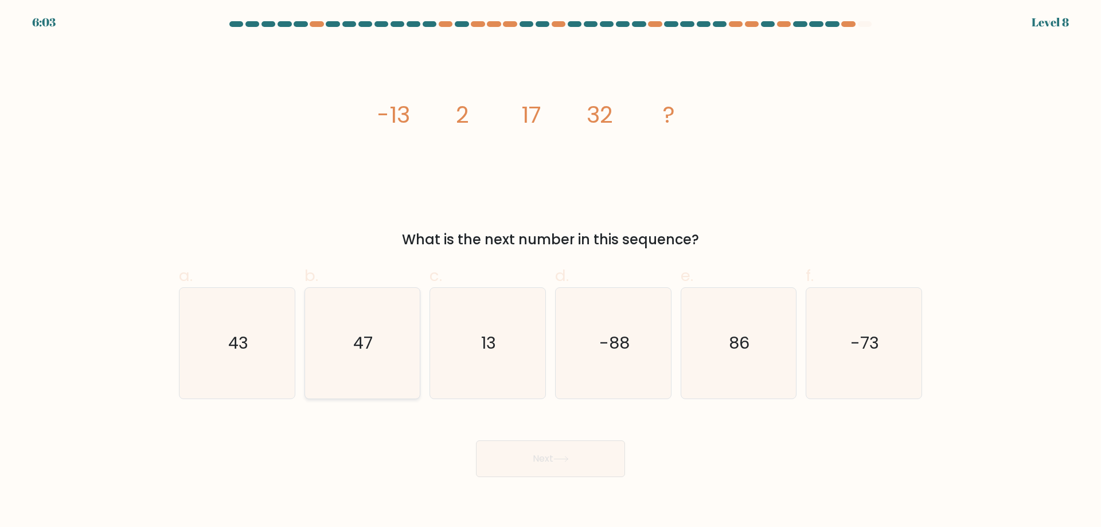
click at [372, 353] on text "47" at bounding box center [364, 343] width 20 height 23
click at [551, 271] on input "b. 47" at bounding box center [551, 267] width 1 height 7
radio input "true"
click at [518, 441] on button "Next" at bounding box center [550, 459] width 149 height 37
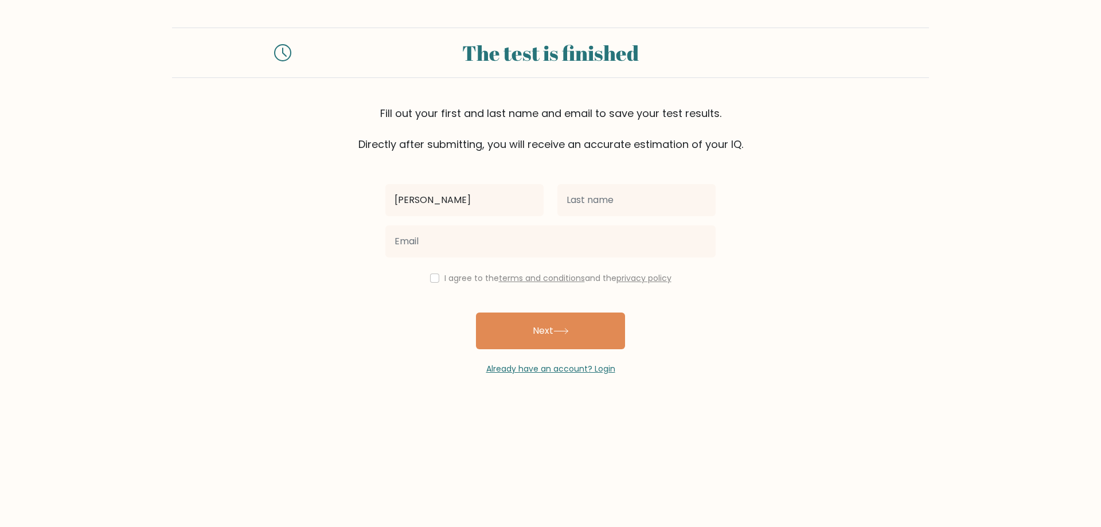
type input "alfren felix"
type input "enriquez"
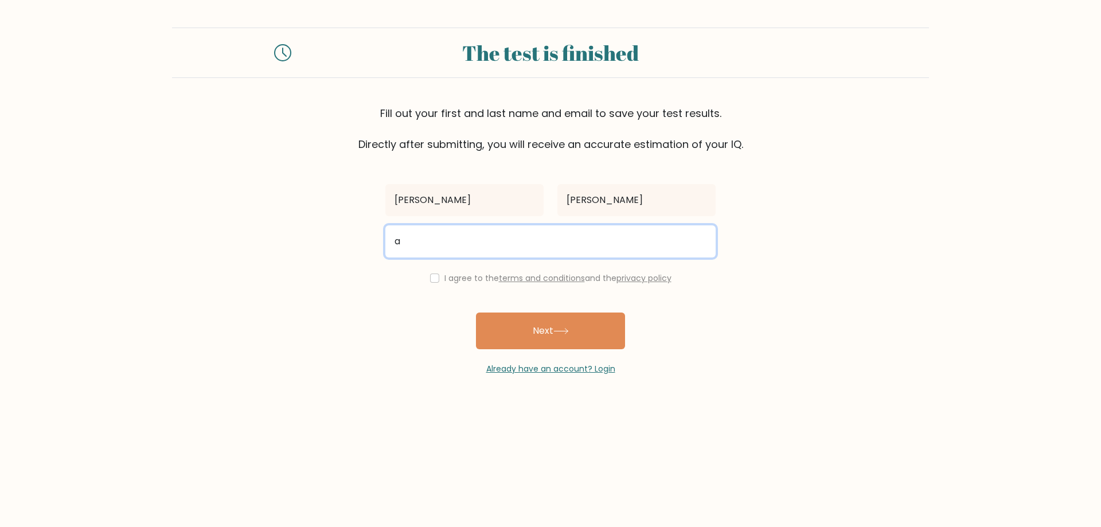
type input "alfren24@gmail.com"
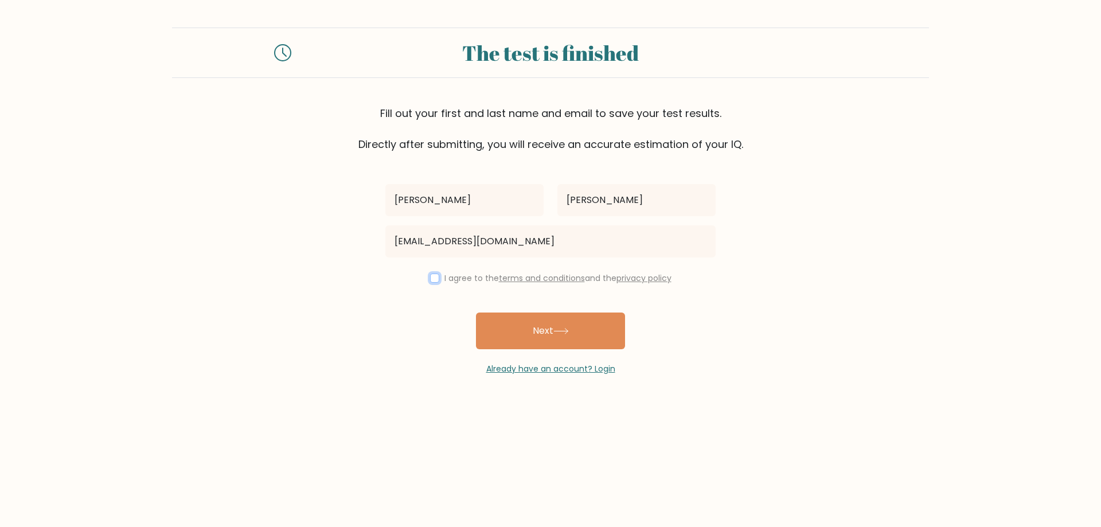
click at [430, 279] on input "checkbox" at bounding box center [434, 278] width 9 height 9
checkbox input "true"
click at [587, 337] on button "Next" at bounding box center [550, 331] width 149 height 37
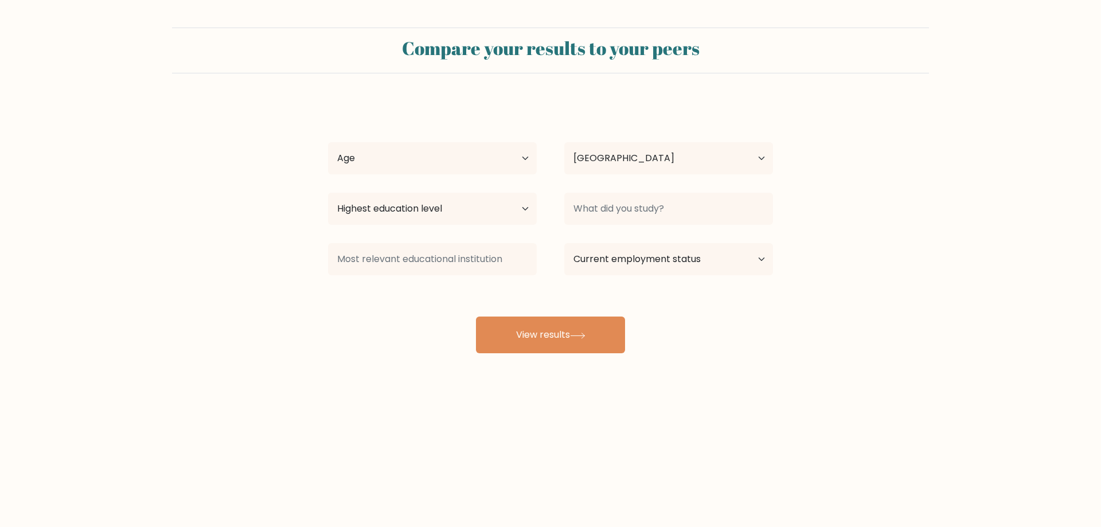
select select "PH"
click at [445, 147] on select "Age Under 18 years old 18-24 years old 25-34 years old 35-44 years old 45-54 ye…" at bounding box center [432, 158] width 209 height 32
select select "35_44"
click at [328, 142] on select "Age Under 18 years old 18-24 years old 25-34 years old 35-44 years old 45-54 ye…" at bounding box center [432, 158] width 209 height 32
click at [519, 213] on select "Highest education level No schooling Primary Lower Secondary Upper Secondary Oc…" at bounding box center [432, 209] width 209 height 32
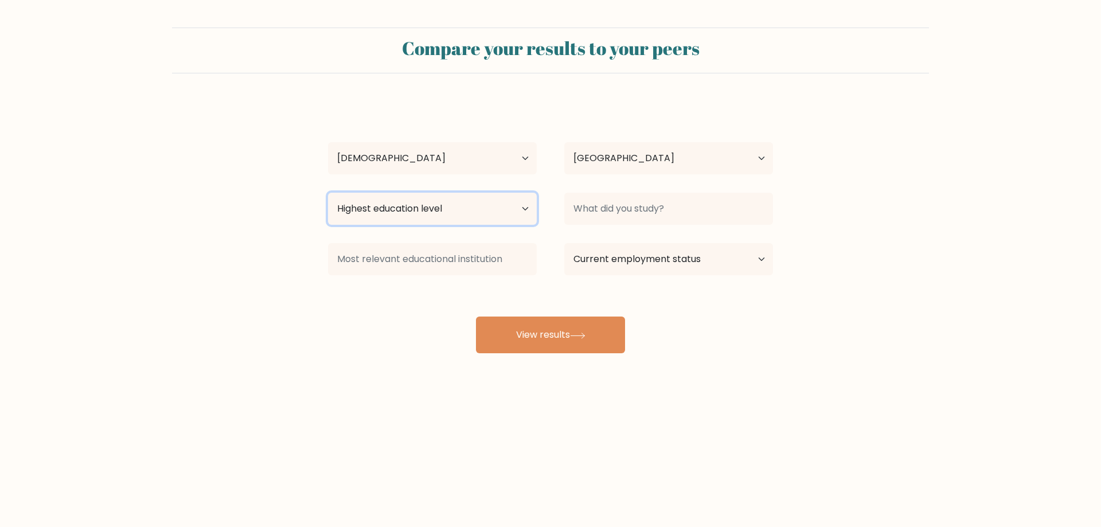
select select "bachelors_degree"
click at [328, 193] on select "Highest education level No schooling Primary Lower Secondary Upper Secondary Oc…" at bounding box center [432, 209] width 209 height 32
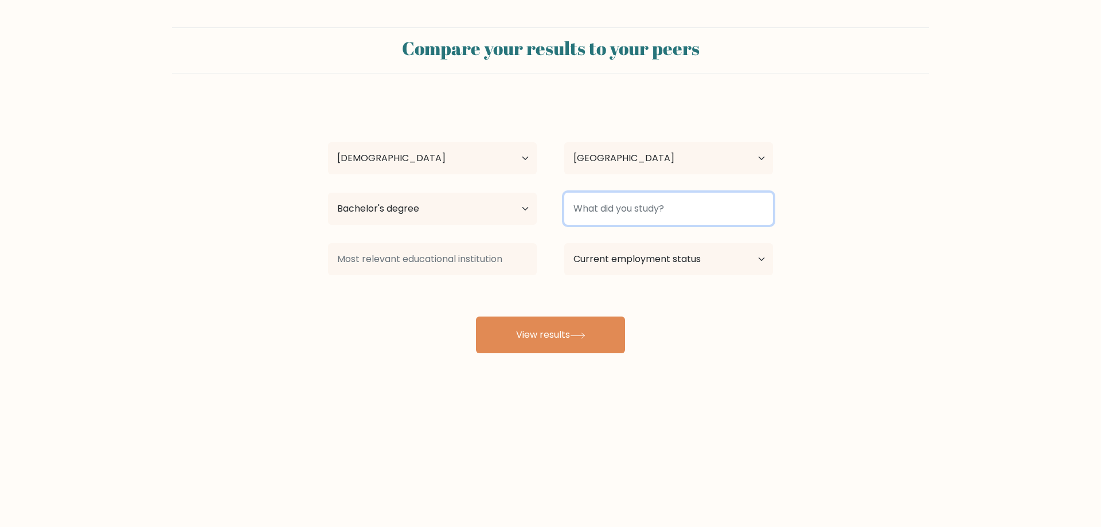
click at [630, 195] on input at bounding box center [668, 209] width 209 height 32
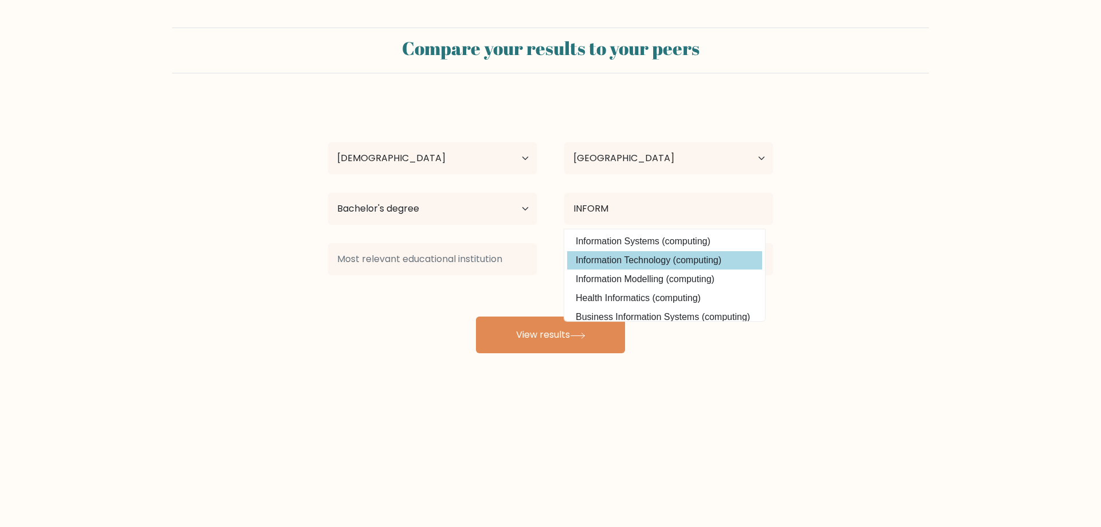
click at [609, 258] on option "Information Technology (computing)" at bounding box center [664, 260] width 195 height 18
type input "Information Technology"
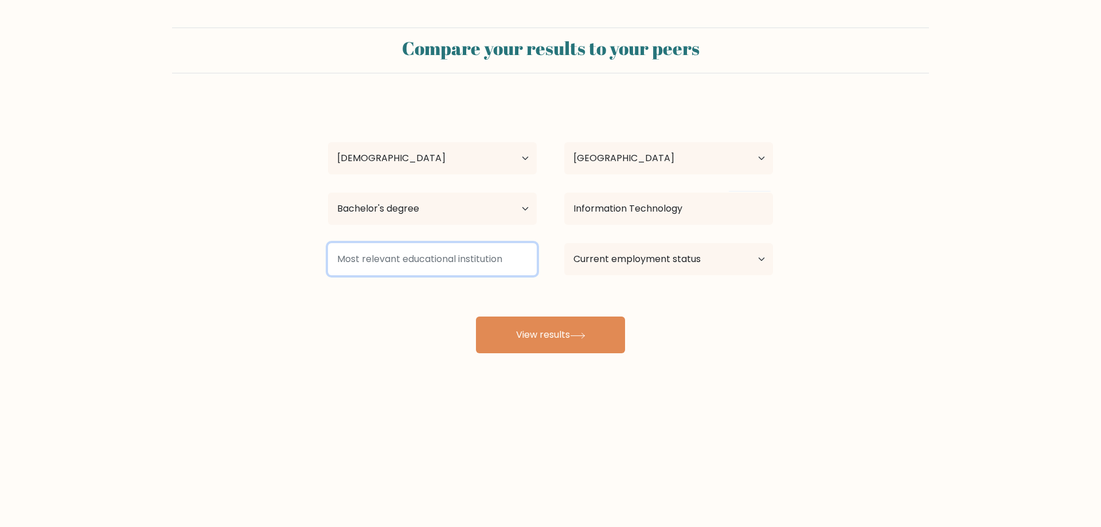
click at [490, 259] on input at bounding box center [432, 259] width 209 height 32
click at [490, 258] on input at bounding box center [432, 259] width 209 height 32
click at [620, 265] on select "Current employment status Employed Student Retired Other / prefer not to answer" at bounding box center [668, 259] width 209 height 32
select select "employed"
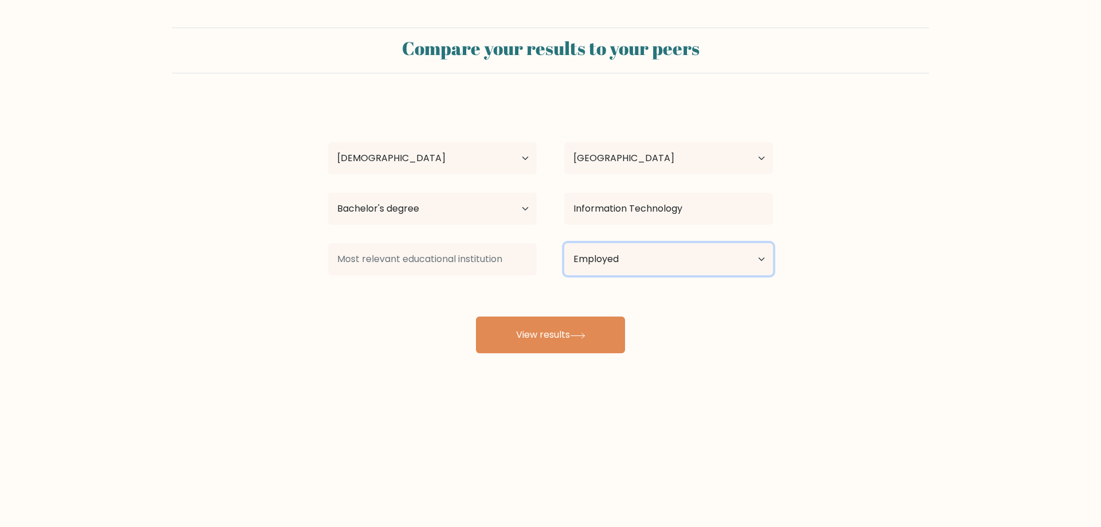
click at [564, 243] on select "Current employment status Employed Student Retired Other / prefer not to answer" at bounding box center [668, 259] width 209 height 32
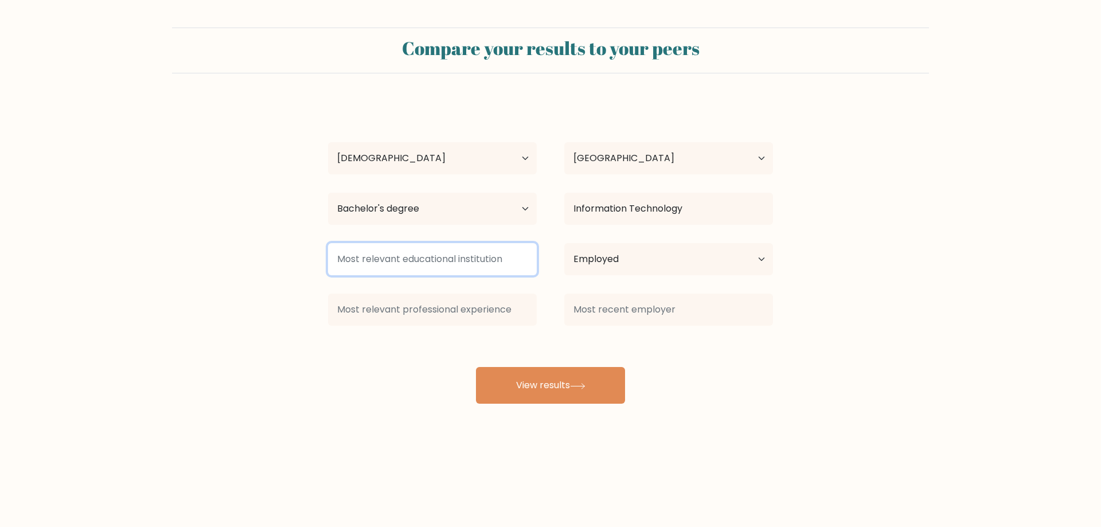
click at [382, 253] on input at bounding box center [432, 259] width 209 height 32
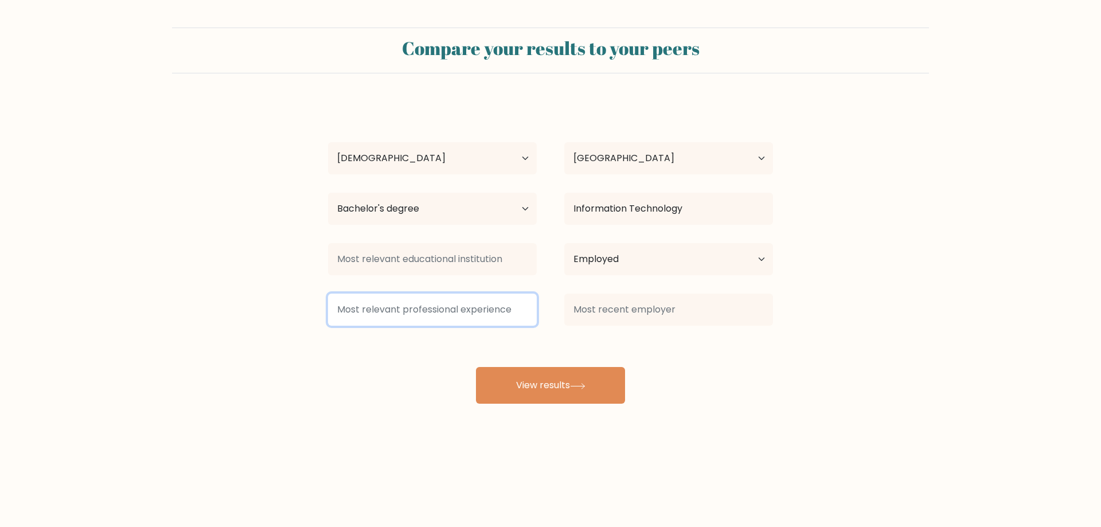
click at [508, 308] on input at bounding box center [432, 310] width 209 height 32
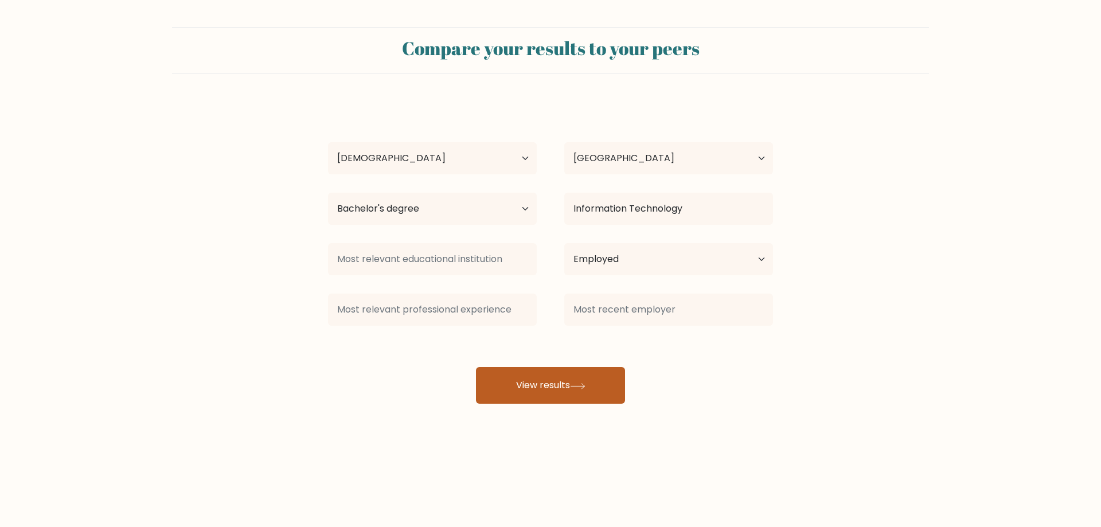
click at [551, 383] on button "View results" at bounding box center [550, 385] width 149 height 37
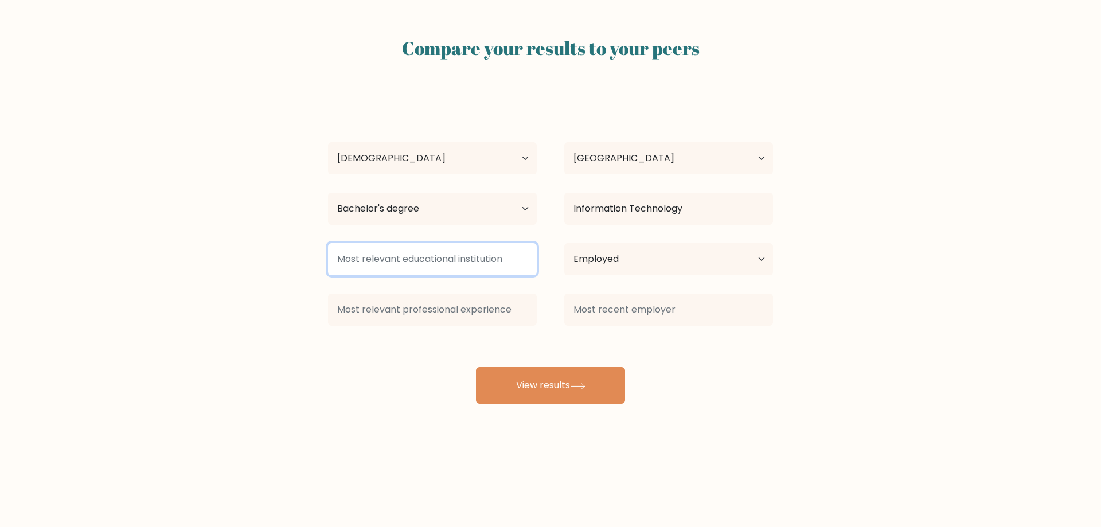
click at [482, 248] on input at bounding box center [432, 259] width 209 height 32
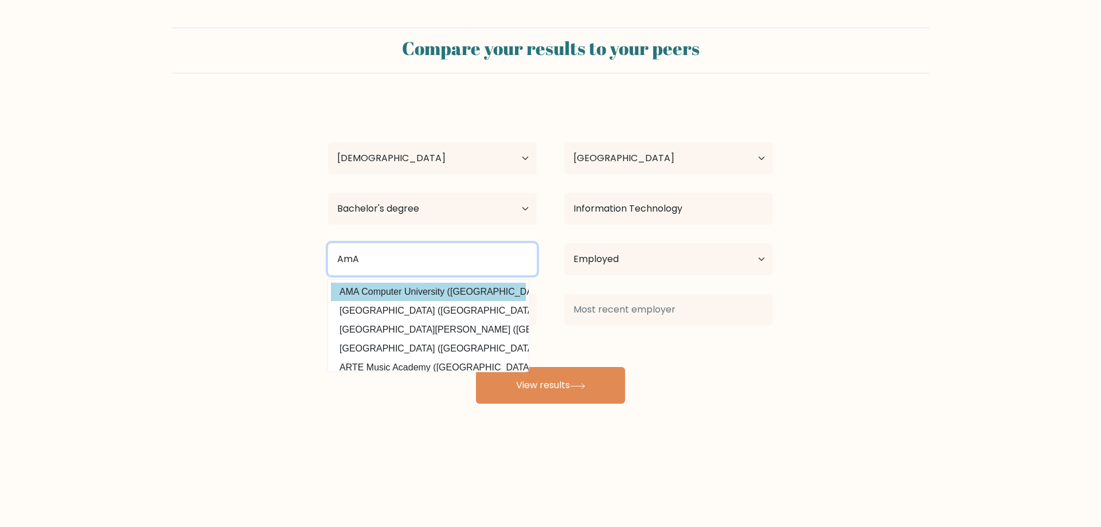
type input "AmA"
click at [476, 286] on div "alfren felix enriquez Age Under 18 years old 18-24 years old 25-34 years old 35…" at bounding box center [550, 252] width 459 height 303
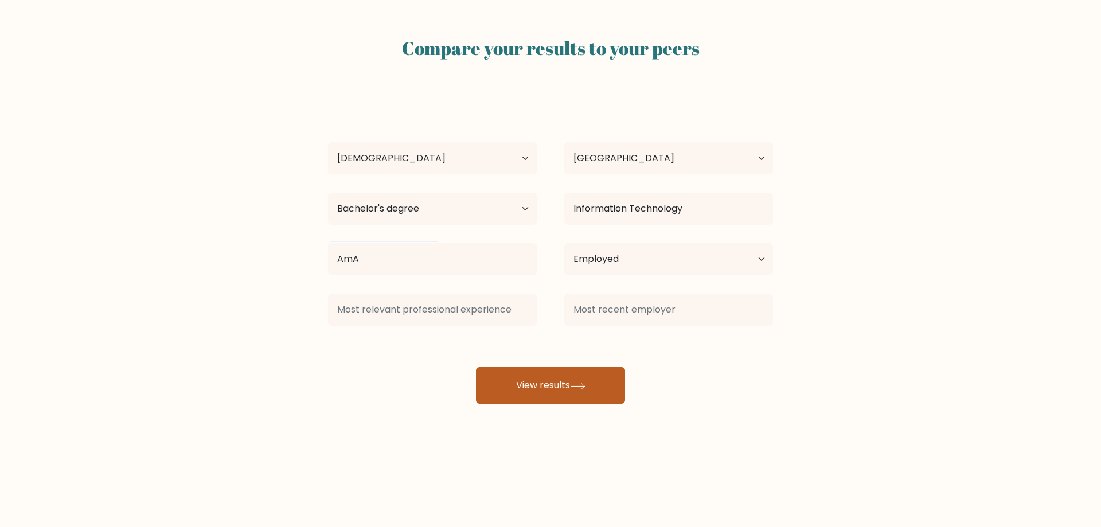
click at [562, 378] on button "View results" at bounding box center [550, 385] width 149 height 37
click at [715, 257] on select "Current employment status Employed Student Retired Other / prefer not to answer" at bounding box center [668, 259] width 209 height 32
select select "other"
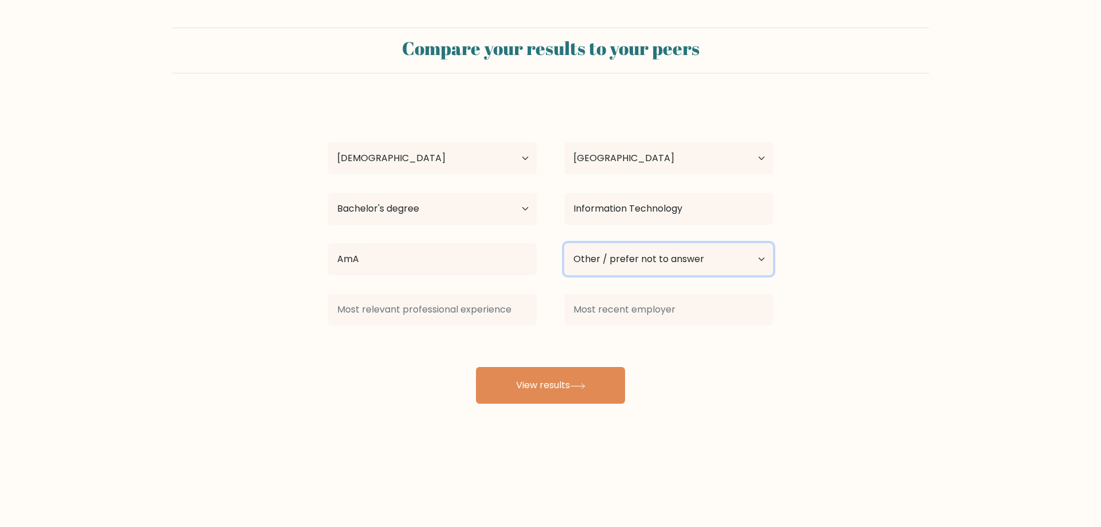
click at [564, 243] on select "Current employment status Employed Student Retired Other / prefer not to answer" at bounding box center [668, 259] width 209 height 32
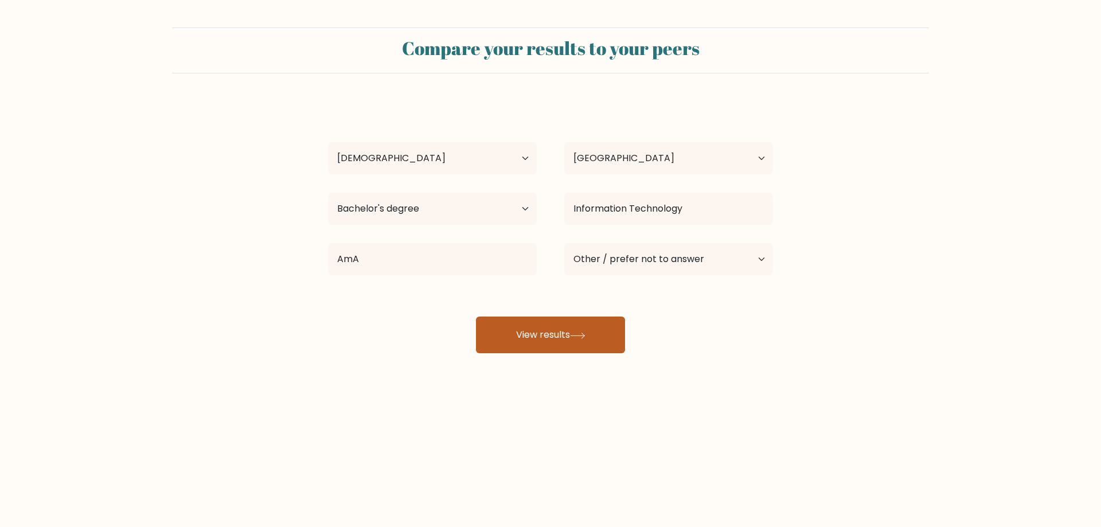
click at [545, 337] on button "View results" at bounding box center [550, 335] width 149 height 37
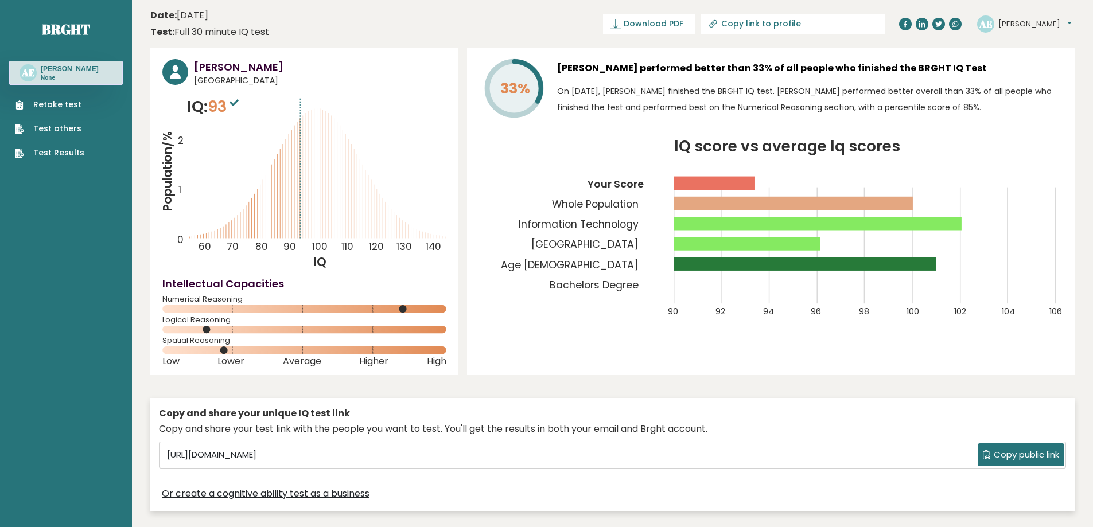
click at [1034, 453] on span "Copy public link" at bounding box center [1026, 455] width 65 height 13
click at [683, 21] on span "Download PDF" at bounding box center [654, 24] width 60 height 12
